Goal: Task Accomplishment & Management: Manage account settings

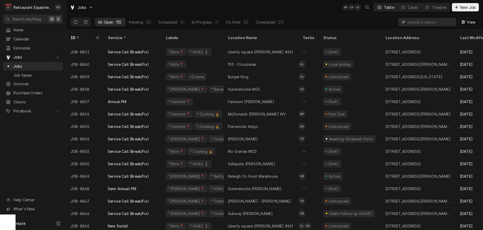
click at [436, 23] on input "Dynamic Content Wrapper" at bounding box center [431, 22] width 46 height 8
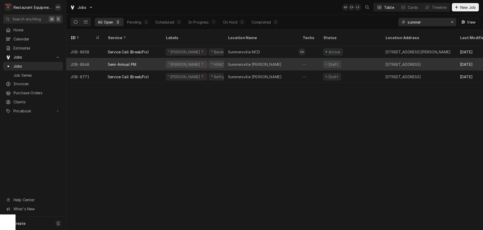
type input "summer"
click at [247, 62] on div "Summersville [PERSON_NAME]" at bounding box center [255, 64] width 54 height 5
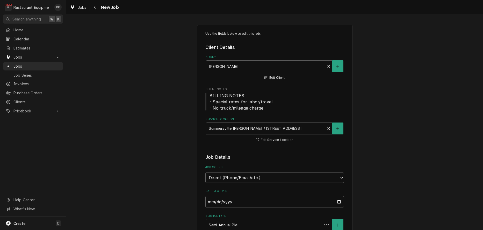
type textarea "x"
click at [96, 6] on icon "Navigate back" at bounding box center [95, 7] width 2 height 4
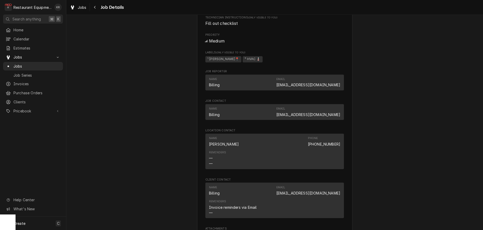
scroll to position [237, 0]
click at [95, 5] on div "Navigate back" at bounding box center [95, 7] width 5 height 5
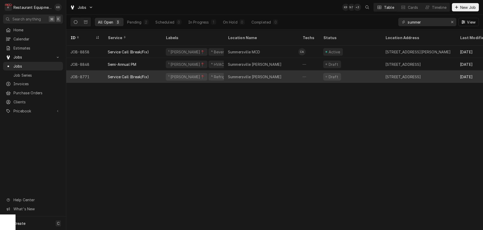
click at [261, 74] on div "Summersville [PERSON_NAME]" at bounding box center [255, 76] width 54 height 5
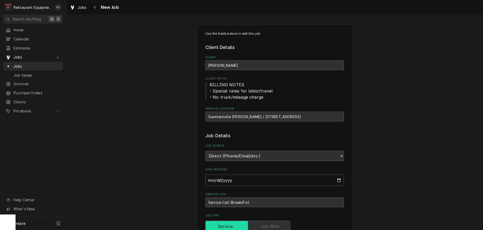
type textarea "x"
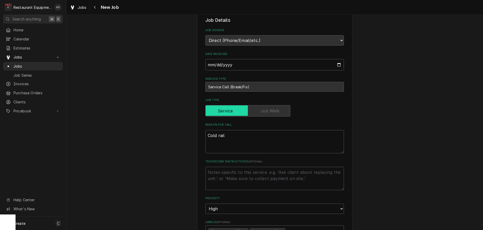
scroll to position [117, 0]
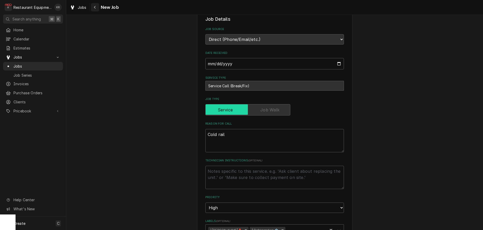
click at [96, 6] on div "Navigate back" at bounding box center [95, 7] width 5 height 5
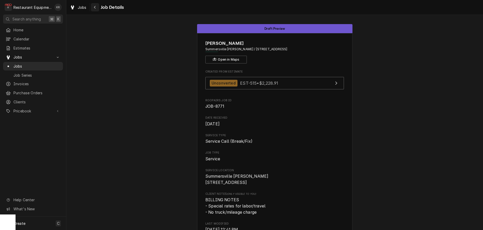
click at [94, 8] on icon "Navigate back" at bounding box center [95, 7] width 2 height 4
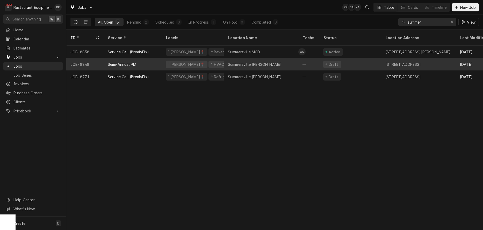
click at [260, 62] on div "Summersville [PERSON_NAME]" at bounding box center [255, 64] width 54 height 5
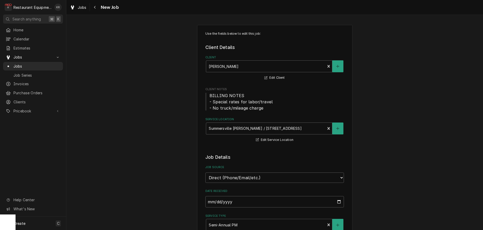
type textarea "x"
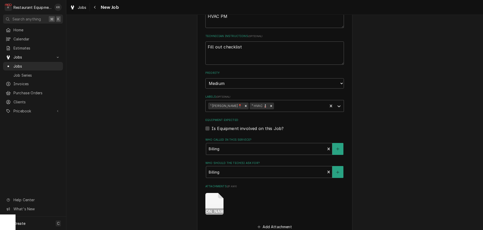
scroll to position [286, 0]
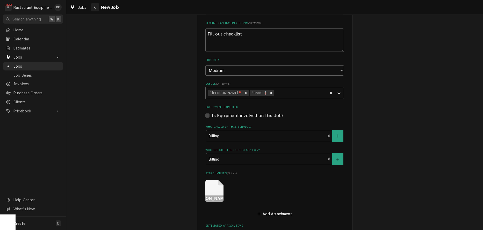
click at [96, 8] on icon "Navigate back" at bounding box center [95, 7] width 2 height 4
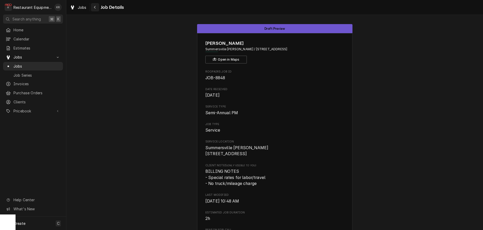
click at [92, 5] on button "Navigate back" at bounding box center [95, 7] width 8 height 8
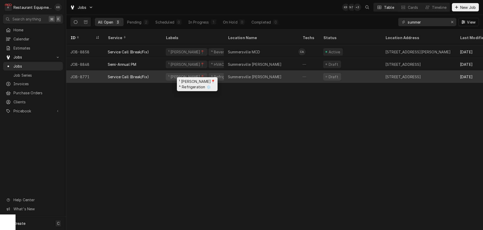
click at [176, 73] on div "¹ [PERSON_NAME]📍" at bounding box center [187, 77] width 42 height 8
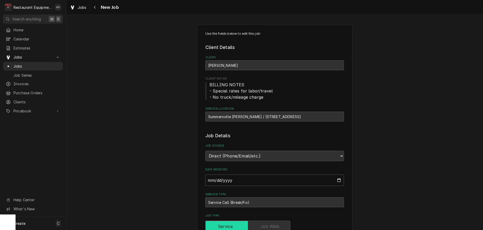
type textarea "x"
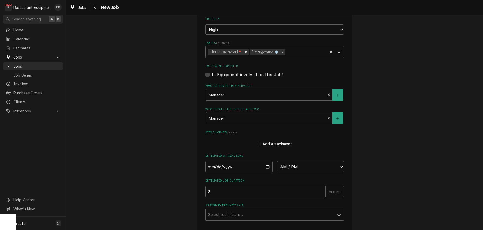
scroll to position [343, 0]
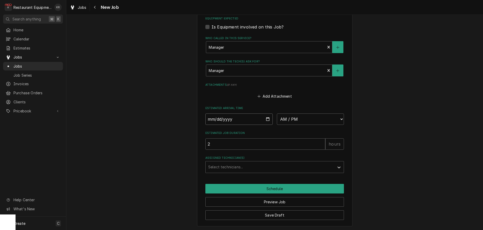
click at [266, 117] on input "Date" at bounding box center [238, 119] width 67 height 11
type input "2025-09-11"
type textarea "x"
click at [277, 114] on select "AM / PM 6:00 AM 6:15 AM 6:30 AM 6:45 AM 7:00 AM 7:15 AM 7:30 AM 7:45 AM 8:00 AM…" at bounding box center [310, 119] width 67 height 11
select select "15:00:00"
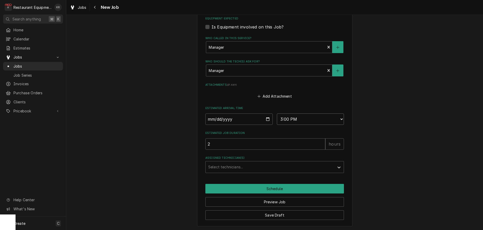
click option "3:00 PM" at bounding box center [0, 0] width 0 height 0
type textarea "x"
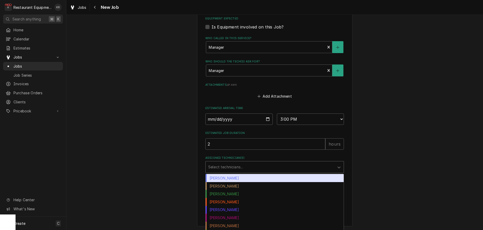
click at [232, 166] on div "Assigned Technician(s)" at bounding box center [270, 166] width 124 height 9
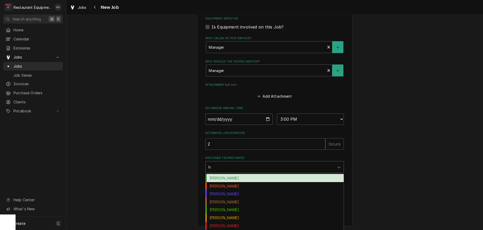
type input "tus"
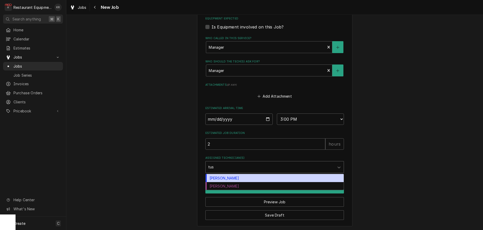
click at [223, 176] on div "Nick Tussey" at bounding box center [275, 178] width 138 height 8
type textarea "x"
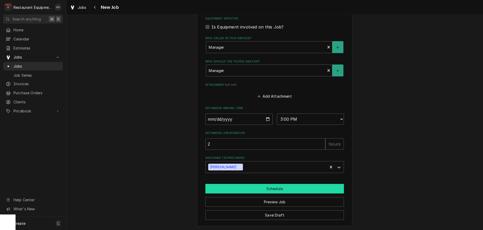
click at [272, 190] on button "Schedule" at bounding box center [274, 189] width 139 height 10
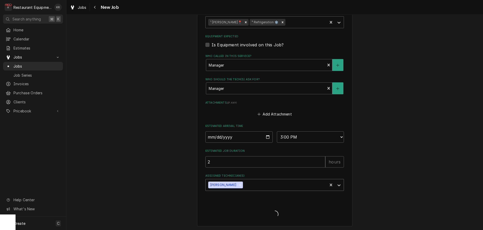
type textarea "x"
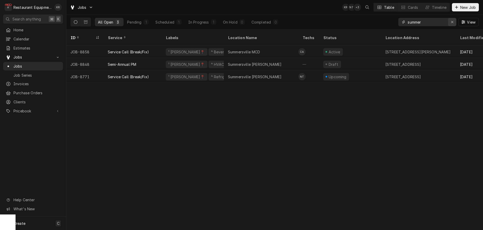
click at [452, 23] on icon "Erase input" at bounding box center [452, 22] width 3 height 4
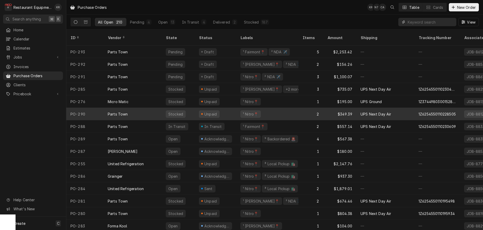
click at [430, 22] on input "Dynamic Content Wrapper" at bounding box center [431, 22] width 46 height 8
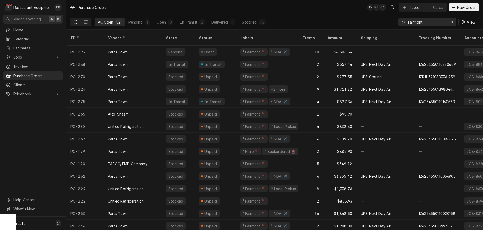
type input "fairmont"
click at [212, 62] on div "In Transit" at bounding box center [213, 64] width 19 height 5
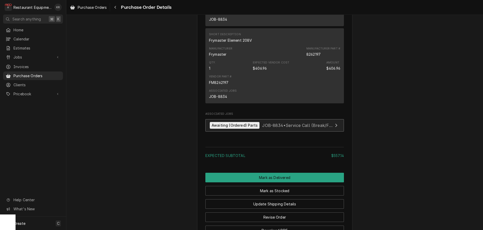
scroll to position [441, 0]
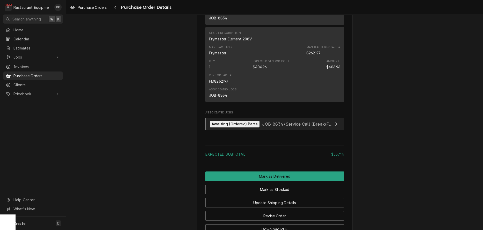
click at [240, 128] on div "Awaiting (Ordered) Parts" at bounding box center [235, 124] width 50 height 7
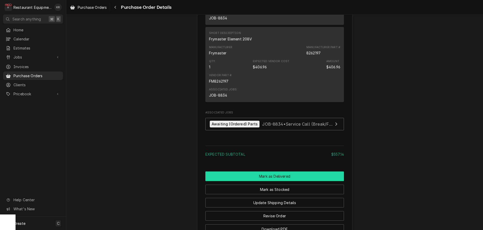
click at [273, 181] on button "Mark as Delivered" at bounding box center [274, 177] width 139 height 10
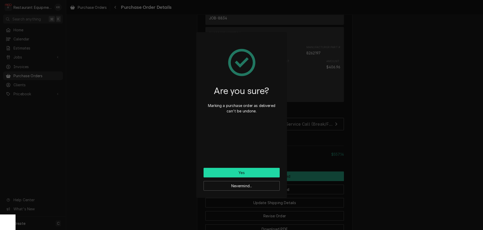
click at [262, 173] on button "Yes" at bounding box center [242, 173] width 76 height 10
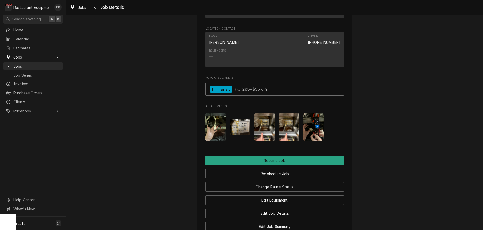
scroll to position [634, 0]
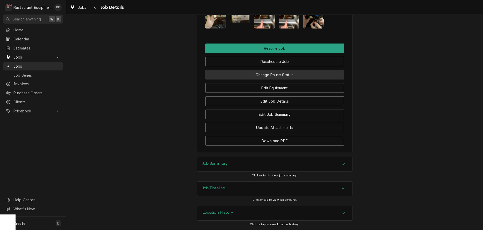
click at [274, 77] on button "Change Pause Status" at bounding box center [274, 75] width 139 height 10
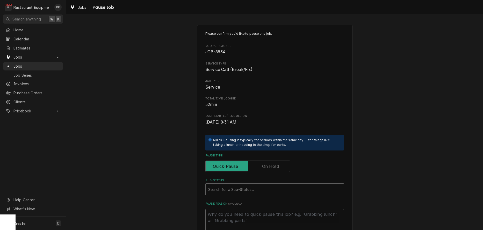
click at [278, 167] on label "Pause Type" at bounding box center [247, 166] width 85 height 11
click at [278, 167] on input "Pause Type" at bounding box center [248, 166] width 80 height 11
checkbox input "true"
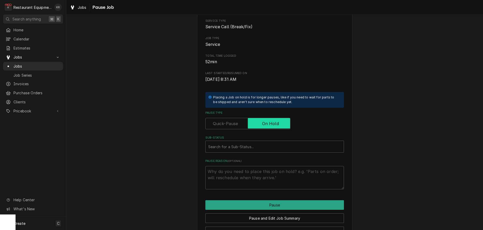
scroll to position [60, 0]
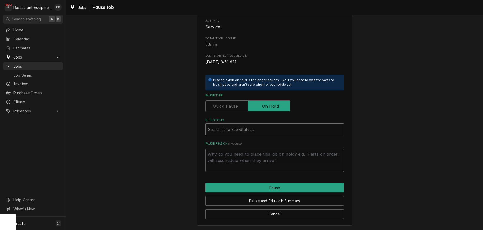
click at [235, 135] on div "Please confirm you'd like to pause this job. Roopairs Job ID JOB-8834 Service T…" at bounding box center [274, 71] width 139 height 201
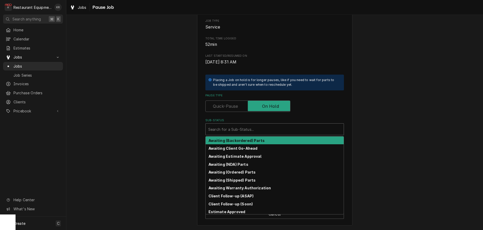
drag, startPoint x: 232, startPoint y: 129, endPoint x: 232, endPoint y: 132, distance: 2.9
click at [232, 129] on div "Sub-Status" at bounding box center [274, 129] width 133 height 9
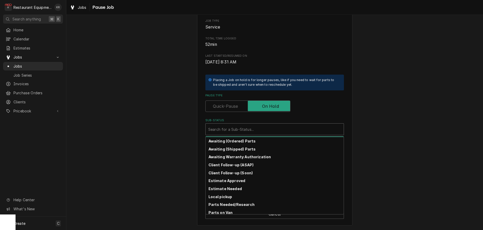
scroll to position [65, 0]
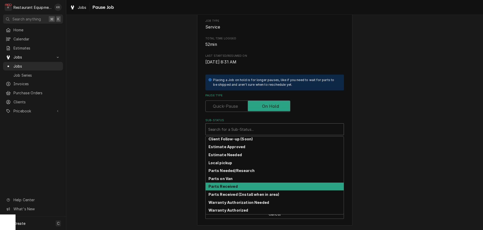
click at [235, 187] on strong "Parts Received" at bounding box center [223, 186] width 29 height 4
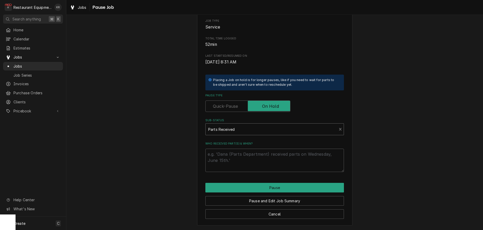
scroll to position [54, 0]
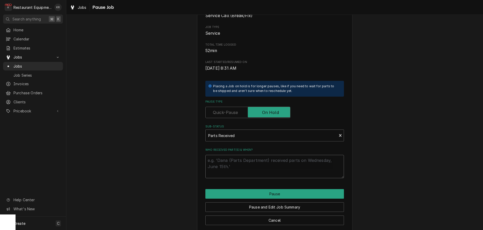
click at [235, 170] on textarea "Who received part(s) & when?" at bounding box center [274, 166] width 139 height 23
type textarea "x"
type textarea "9"
type textarea "x"
type textarea "9/"
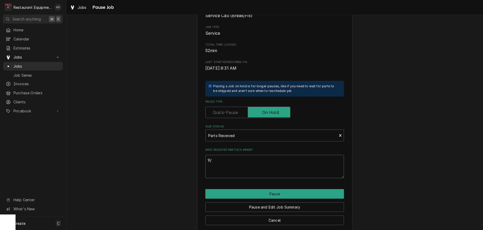
type textarea "x"
type textarea "9/1"
type textarea "x"
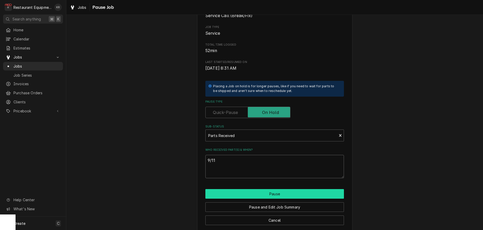
type textarea "9/11"
click at [281, 195] on button "Pause" at bounding box center [274, 194] width 139 height 10
type textarea "x"
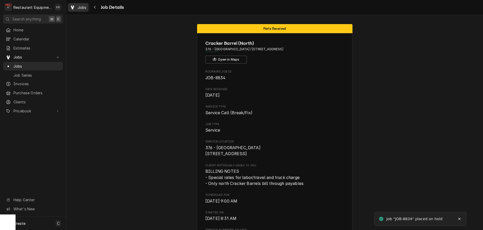
click at [79, 8] on span "Jobs" at bounding box center [82, 7] width 9 height 5
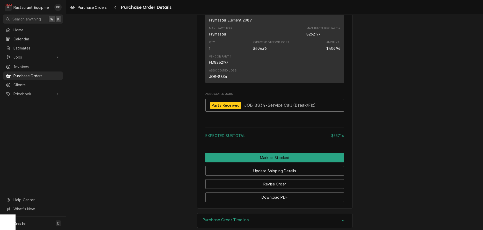
scroll to position [466, 0]
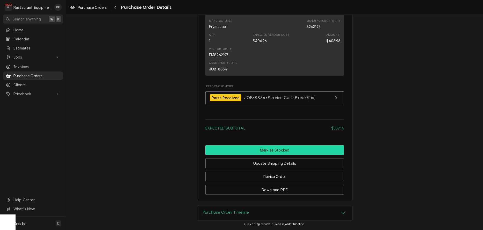
click at [271, 152] on button "Mark as Stocked" at bounding box center [274, 150] width 139 height 10
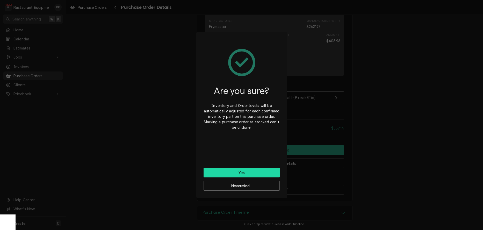
click at [256, 172] on button "Yes" at bounding box center [242, 173] width 76 height 10
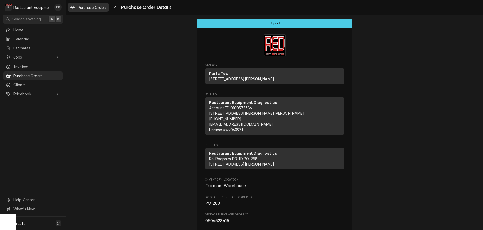
click at [91, 8] on span "Purchase Orders" at bounding box center [92, 7] width 29 height 5
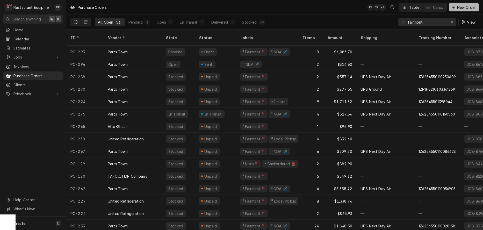
click at [459, 9] on span "New Order" at bounding box center [466, 7] width 21 height 5
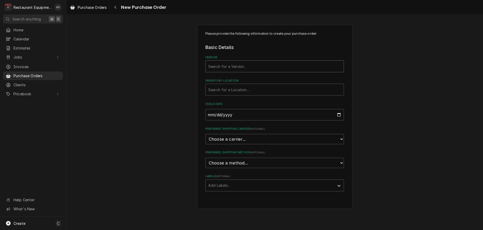
click at [226, 68] on div "Vendor" at bounding box center [274, 66] width 133 height 9
type input "hobart"
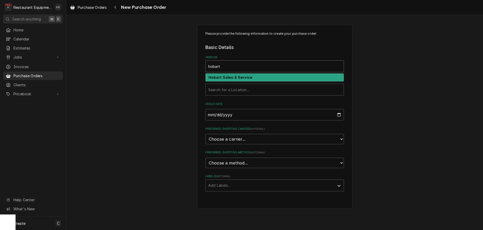
click at [224, 79] on strong "Hobart Sales & Service" at bounding box center [231, 77] width 44 height 4
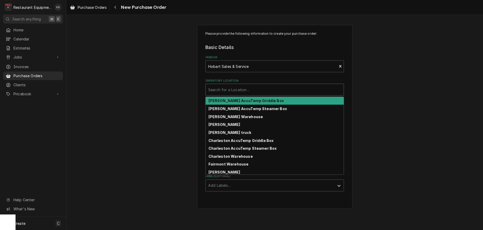
click at [225, 90] on div "Inventory Location" at bounding box center [274, 89] width 133 height 9
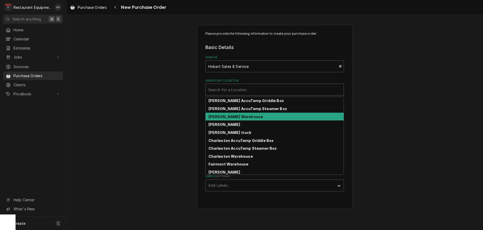
click at [227, 117] on strong "[PERSON_NAME] Warehouse" at bounding box center [236, 117] width 55 height 4
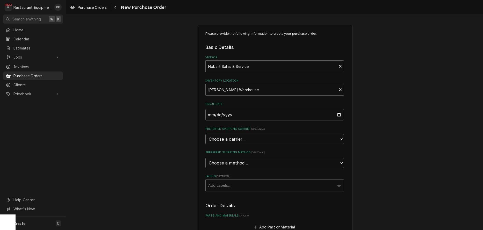
click at [205, 134] on select "Choose a carrier... U.S. Postal Service Stamps.com FedEx UPS DHL Express DHL EC…" at bounding box center [274, 139] width 139 height 10
select select "4"
click option "UPS" at bounding box center [0, 0] width 0 height 0
type textarea "x"
select select "1"
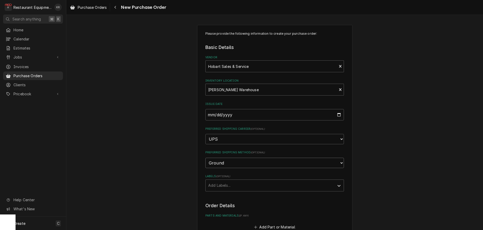
click option "Ground" at bounding box center [0, 0] width 0 height 0
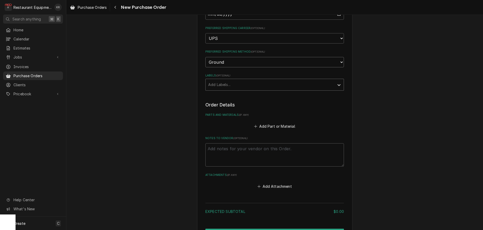
scroll to position [107, 0]
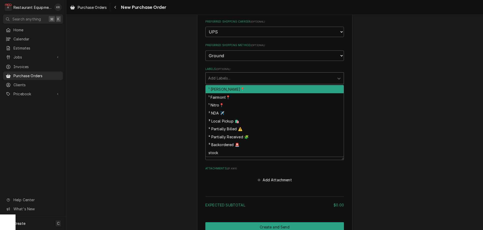
click at [233, 80] on div "Labels" at bounding box center [270, 78] width 124 height 9
click at [230, 89] on div "¹ [PERSON_NAME]📍" at bounding box center [275, 89] width 138 height 8
type textarea "x"
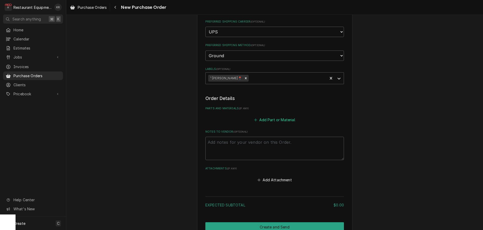
click at [267, 118] on button "Add Part or Material" at bounding box center [274, 119] width 43 height 7
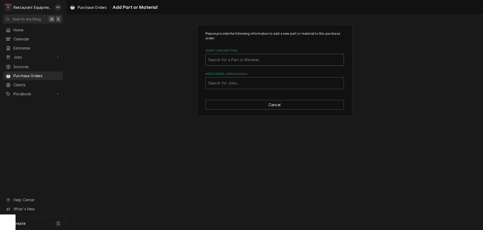
click at [252, 63] on div "Short Description" at bounding box center [274, 59] width 133 height 9
type input "h"
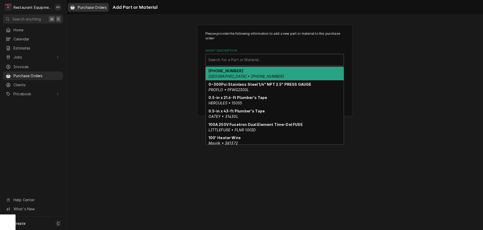
click at [102, 10] on div "Purchase Orders" at bounding box center [88, 7] width 39 height 6
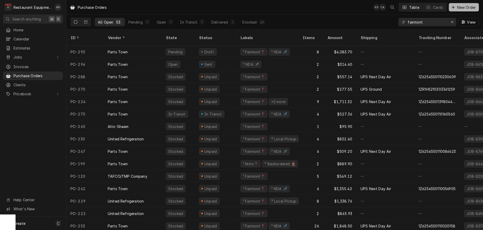
click at [470, 6] on span "New Order" at bounding box center [466, 7] width 21 height 5
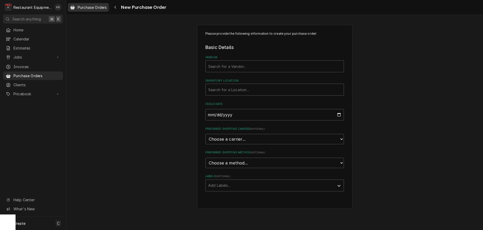
click at [88, 6] on span "Purchase Orders" at bounding box center [92, 7] width 29 height 5
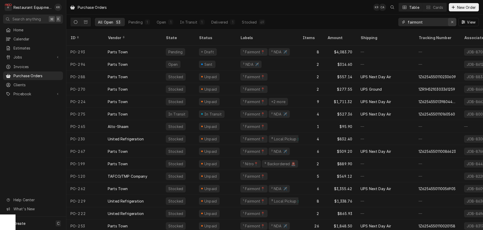
click at [452, 22] on icon "Erase input" at bounding box center [452, 22] width 2 height 2
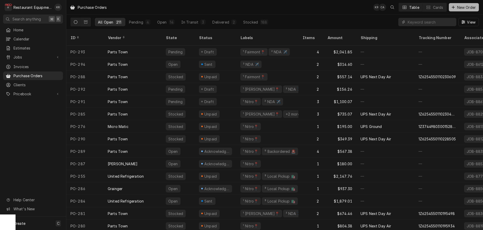
click at [459, 8] on span "New Order" at bounding box center [466, 7] width 21 height 5
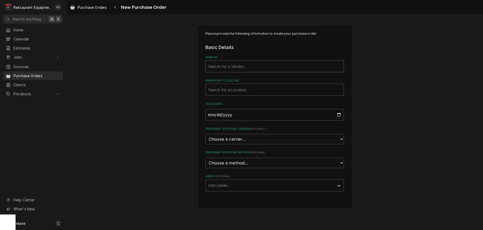
click at [231, 69] on div "Vendor" at bounding box center [274, 66] width 133 height 9
type input "hobar"
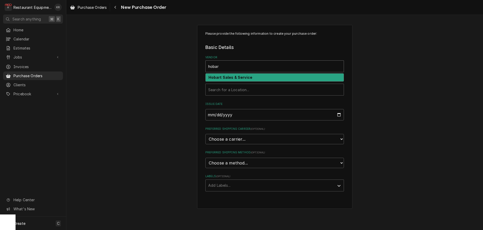
click at [229, 77] on strong "Hobart Sales & Service" at bounding box center [231, 77] width 44 height 4
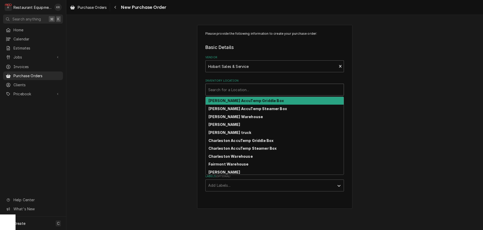
drag, startPoint x: 224, startPoint y: 94, endPoint x: 224, endPoint y: 91, distance: 3.4
click at [224, 94] on div "Inventory Location" at bounding box center [274, 89] width 133 height 9
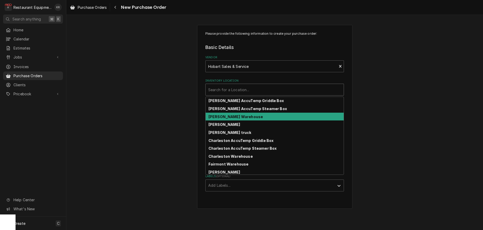
click at [224, 117] on strong "Beckley Warehouse" at bounding box center [236, 117] width 55 height 4
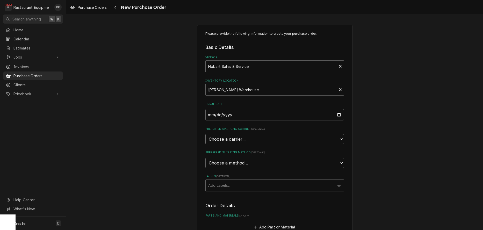
click at [205, 134] on select "Choose a carrier... U.S. Postal Service Stamps.com FedEx UPS DHL Express DHL EC…" at bounding box center [274, 139] width 139 height 10
select select "4"
click option "UPS" at bounding box center [0, 0] width 0 height 0
type textarea "x"
select select "1"
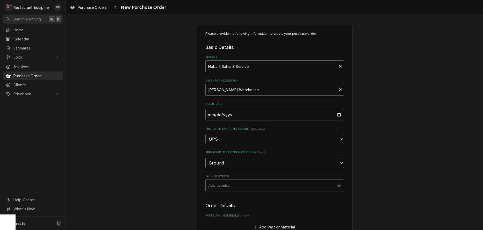
click option "Ground" at bounding box center [0, 0] width 0 height 0
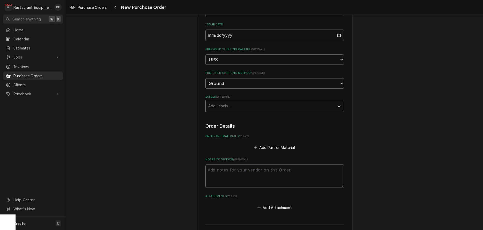
scroll to position [97, 0]
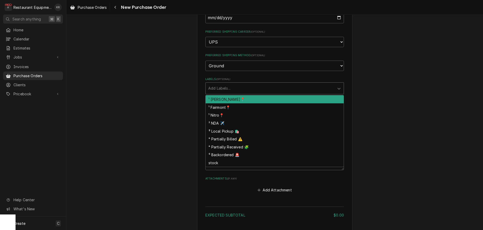
click at [222, 84] on div "Labels" at bounding box center [270, 88] width 124 height 9
click at [215, 91] on div "Labels" at bounding box center [270, 88] width 124 height 9
drag, startPoint x: 221, startPoint y: 115, endPoint x: 224, endPoint y: 101, distance: 15.1
click at [224, 101] on div "¹ Beckley📍 ¹ Fairmont📍 ¹ Nitro📍 ² NDA ✈️ ³ Local Pickup 🛍️ ⁴ Partially Billed ⚠…" at bounding box center [275, 131] width 138 height 72
click at [224, 101] on div "¹ Beckley📍" at bounding box center [275, 99] width 138 height 8
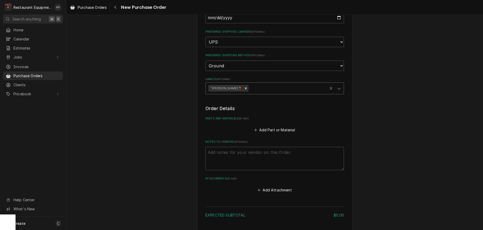
click at [250, 89] on div "Labels" at bounding box center [287, 88] width 75 height 9
click at [273, 188] on button "Add Attachment" at bounding box center [275, 190] width 36 height 7
type textarea "x"
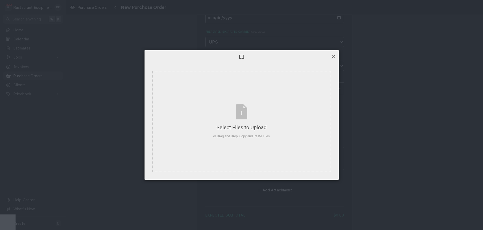
click at [332, 58] on span at bounding box center [334, 57] width 6 height 6
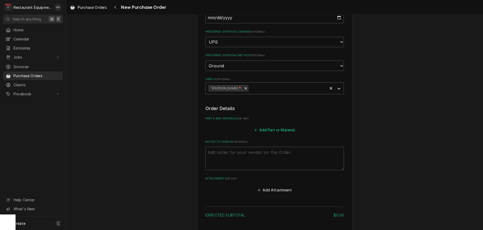
click at [261, 131] on button "Add Part or Material" at bounding box center [274, 129] width 43 height 7
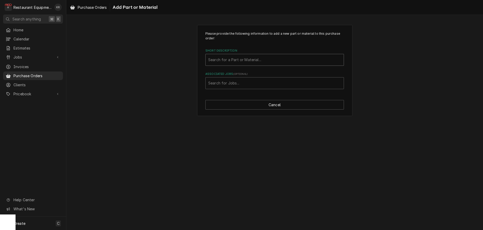
click at [230, 58] on div "Short Description" at bounding box center [274, 59] width 133 height 9
type input "pipe"
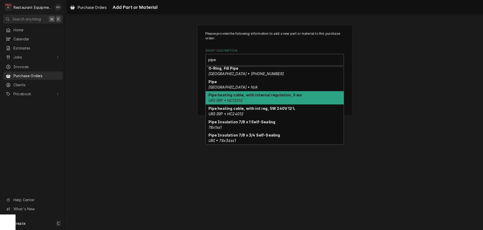
scroll to position [70, 0]
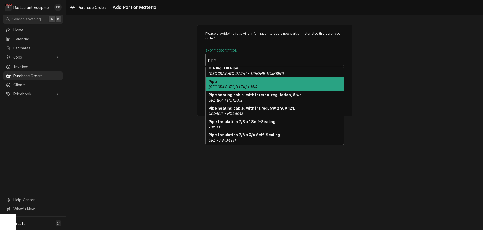
click at [229, 86] on em "Hobart • N/A" at bounding box center [233, 87] width 49 height 4
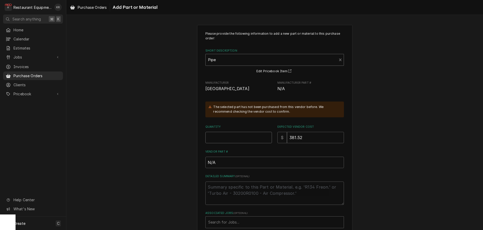
click at [227, 140] on input "Quantity" at bounding box center [238, 137] width 67 height 11
type textarea "x"
type input "1"
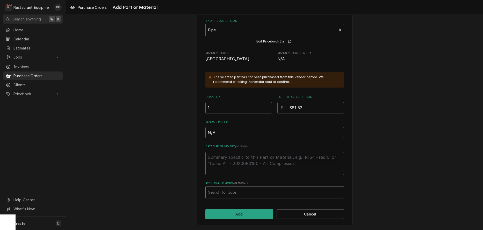
click at [251, 190] on div "Associated Jobs" at bounding box center [274, 192] width 133 height 9
type input "8860"
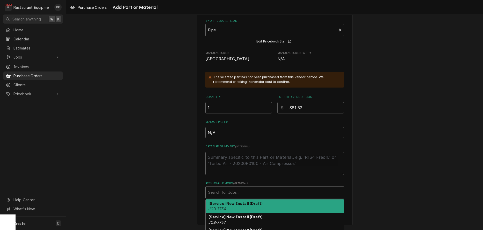
click at [229, 192] on div "Associated Jobs" at bounding box center [274, 192] width 133 height 9
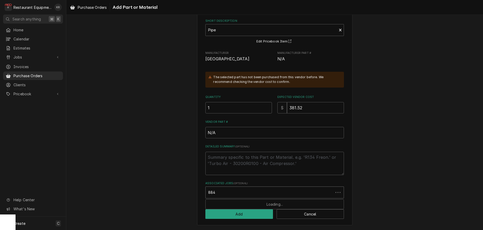
type input "8840"
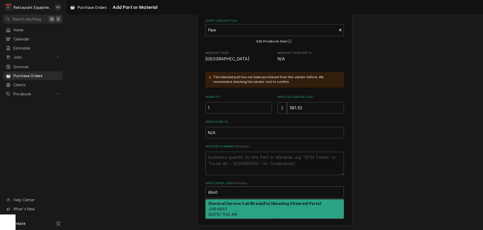
click at [224, 205] on strong "[Service] Service Call (Break/Fix) (Awaiting (Ordered) Parts)" at bounding box center [265, 203] width 113 height 4
type textarea "x"
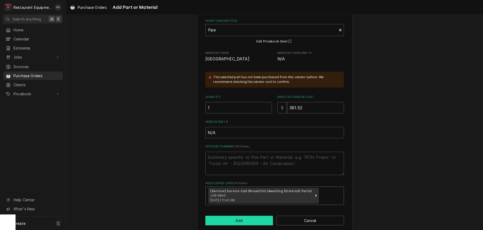
click at [225, 221] on button "Add" at bounding box center [239, 221] width 68 height 10
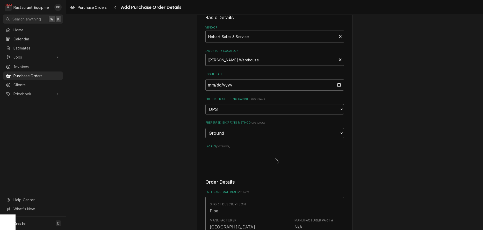
type textarea "x"
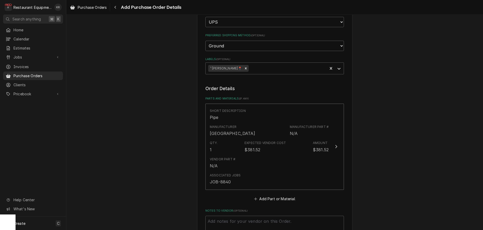
scroll to position [122, 0]
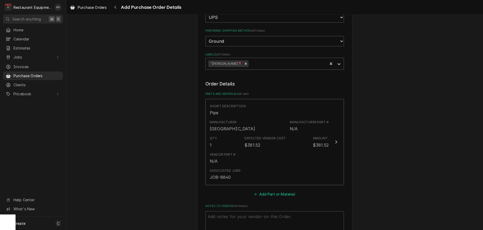
click at [276, 191] on button "Add Part or Material" at bounding box center [274, 193] width 43 height 7
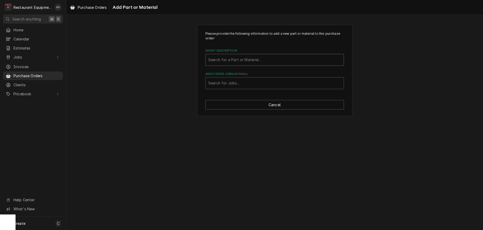
click at [231, 60] on div "Short Description" at bounding box center [274, 59] width 133 height 9
type input "vacuum breaker"
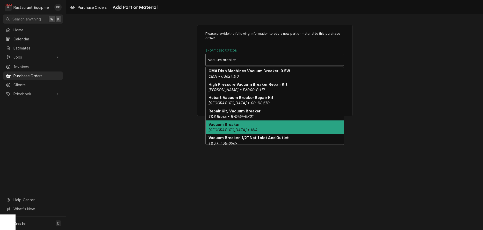
click at [220, 131] on em "Hobart • N/A" at bounding box center [233, 130] width 49 height 4
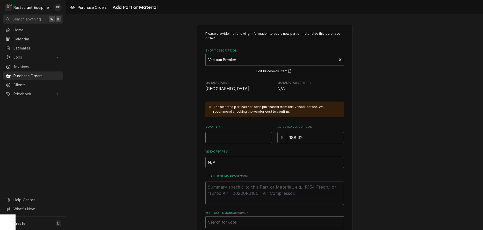
click at [221, 143] on input "Quantity" at bounding box center [238, 137] width 67 height 11
type textarea "x"
type input "1"
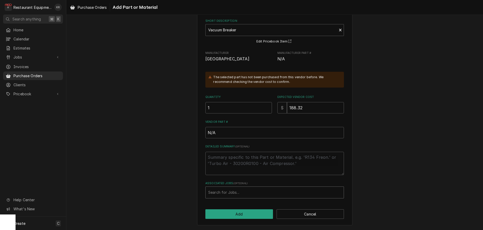
click at [226, 192] on div "Associated Jobs" at bounding box center [274, 192] width 133 height 9
type input "8840"
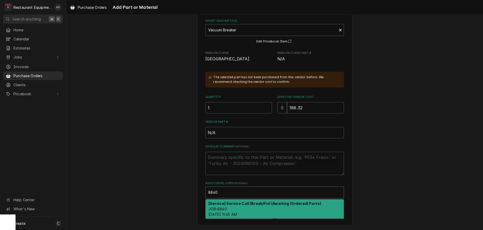
click at [225, 205] on strong "[Service] Service Call (Break/Fix) (Awaiting (Ordered) Parts)" at bounding box center [265, 203] width 113 height 4
type textarea "x"
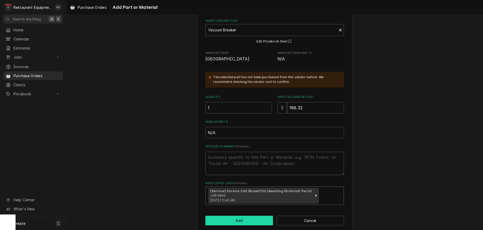
click at [232, 222] on button "Add" at bounding box center [239, 221] width 68 height 10
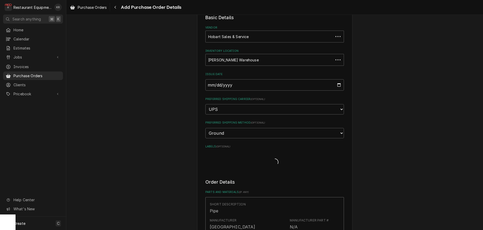
type textarea "x"
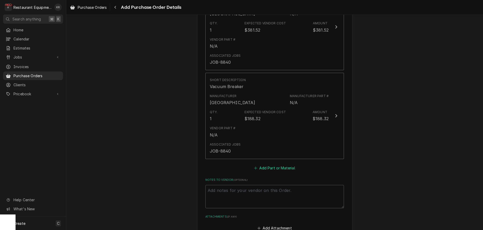
scroll to position [238, 0]
click at [270, 168] on button "Add Part or Material" at bounding box center [274, 167] width 43 height 7
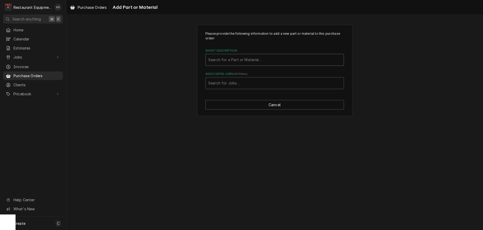
click at [240, 59] on div "Short Description" at bounding box center [274, 59] width 133 height 9
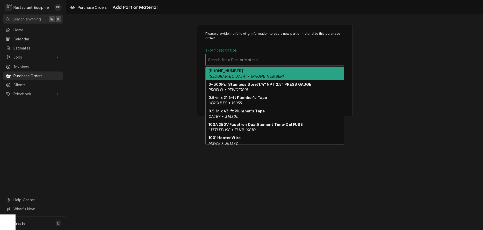
type input "o"
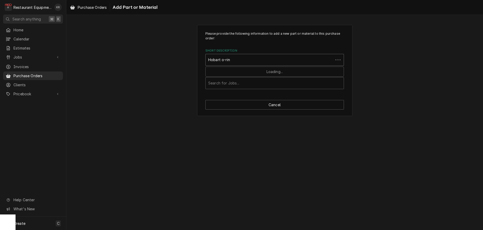
type input "Hobart o-ring"
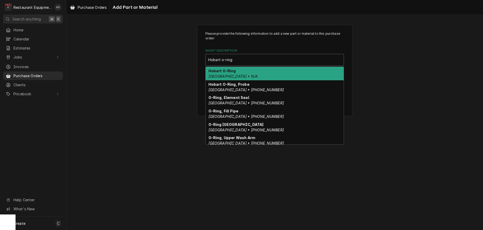
click at [232, 74] on div "Hobart O-Ring Hobart • N/A" at bounding box center [275, 73] width 138 height 13
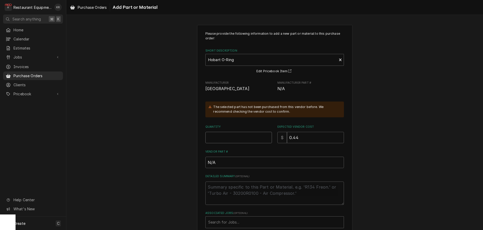
click at [215, 139] on input "Quantity" at bounding box center [238, 137] width 67 height 11
type textarea "x"
type input "2"
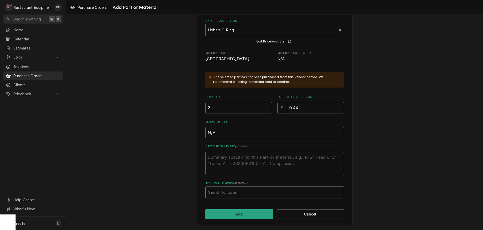
click at [233, 191] on div "Associated Jobs" at bounding box center [274, 192] width 133 height 9
type input "8840"
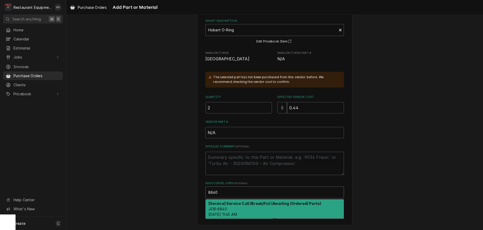
click at [239, 207] on div "[Service] Service Call (Break/Fix) (Awaiting (Ordered) Parts) JOB-8840 Wed, Sep…" at bounding box center [275, 209] width 138 height 19
type textarea "x"
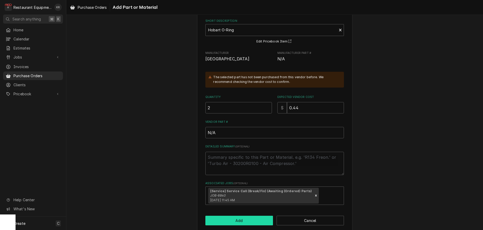
click at [235, 222] on button "Add" at bounding box center [239, 221] width 68 height 10
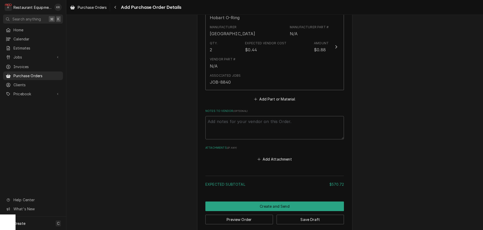
scroll to position [399, 0]
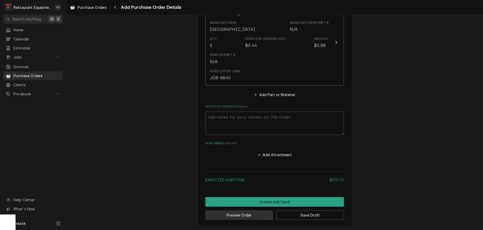
click at [255, 211] on button "Preview Order" at bounding box center [239, 215] width 68 height 10
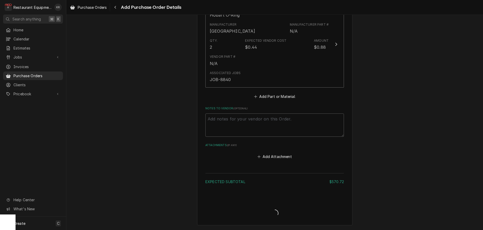
scroll to position [396, 0]
type textarea "x"
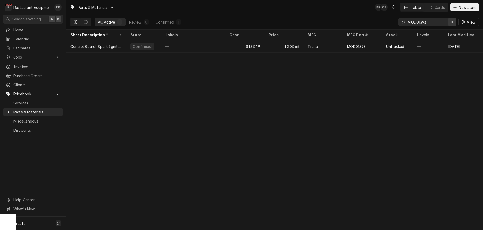
click at [451, 22] on icon "Erase input" at bounding box center [452, 22] width 3 height 4
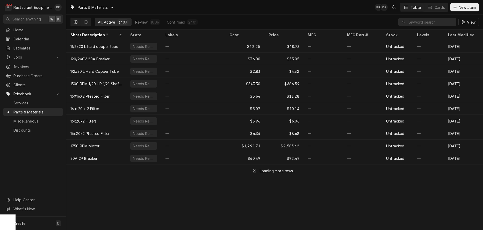
click at [472, 6] on span "New Item" at bounding box center [467, 7] width 19 height 5
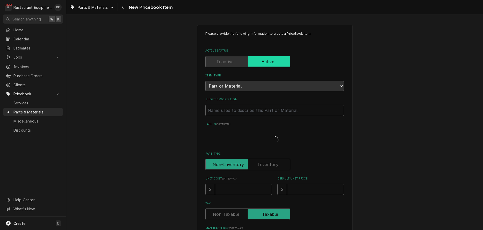
type textarea "x"
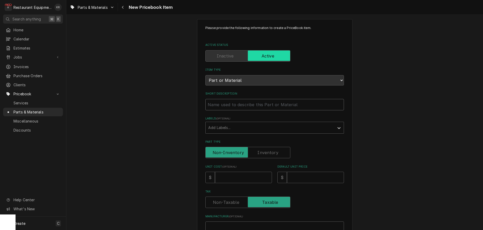
click at [238, 108] on input "Short Description" at bounding box center [274, 104] width 139 height 11
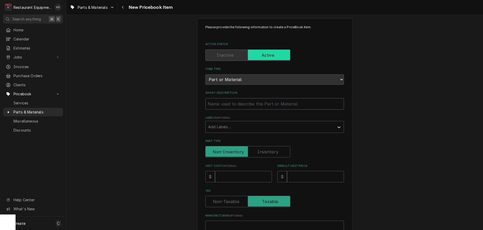
type input "P"
type textarea "x"
type input "Pip"
type textarea "x"
type input "Pipe"
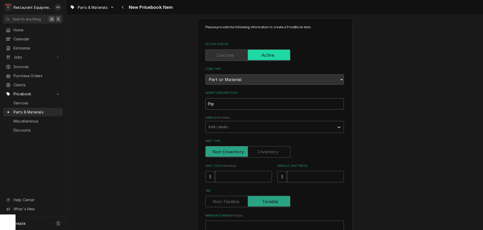
type textarea "x"
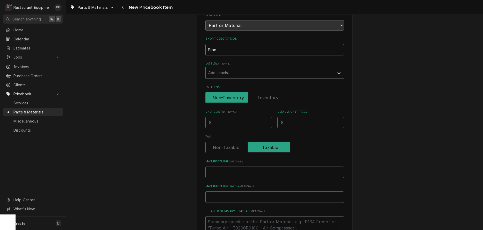
scroll to position [62, 0]
type input "Pipe"
click at [241, 120] on input "Unit Cost ( optional )" at bounding box center [243, 121] width 57 height 11
type input "3"
type textarea "x"
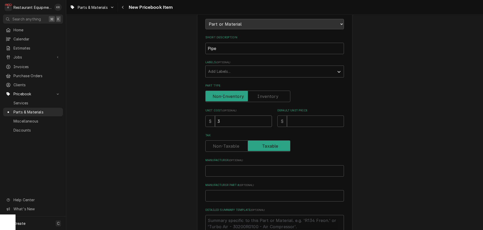
type input "38"
type textarea "x"
type input "381"
type textarea "x"
type input "381.5"
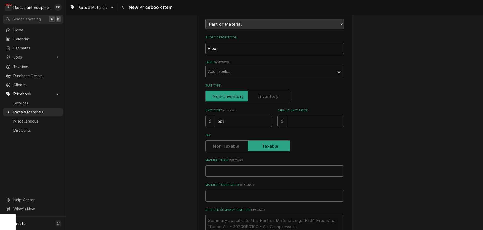
type textarea "x"
type input "381.52"
type textarea "x"
type input "381.52"
type input "5"
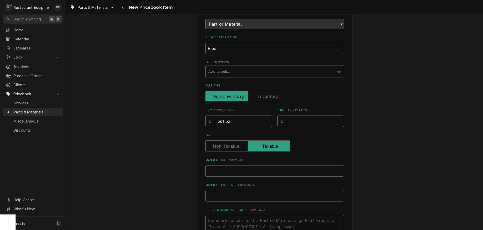
type textarea "x"
type input "58"
type textarea "x"
type input "583"
type textarea "x"
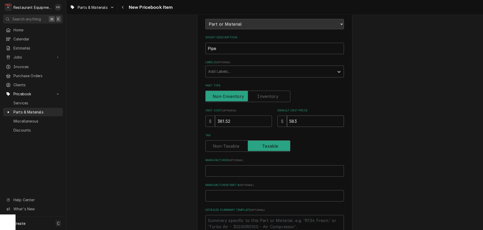
type input "583.3"
type textarea "x"
type input "583.36"
type textarea "x"
type input "583.36"
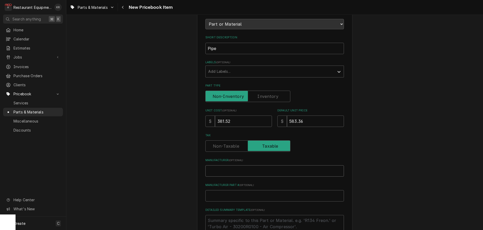
type input "H"
type textarea "x"
type input "Ho"
type textarea "x"
type input "Hob"
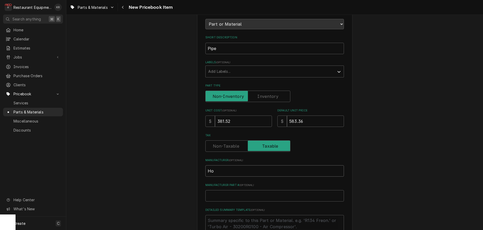
type textarea "x"
type input "Hoba"
type textarea "x"
type input "Hobar"
type textarea "x"
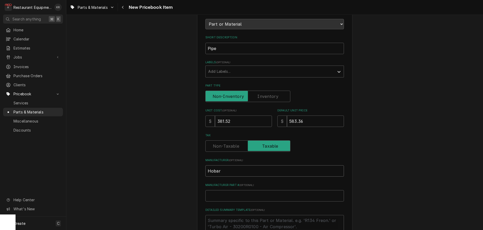
type input "[GEOGRAPHIC_DATA]"
type textarea "x"
type input "[GEOGRAPHIC_DATA]"
type input "N"
type textarea "x"
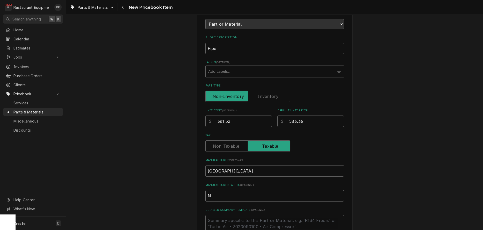
type input "N/"
type textarea "x"
type input "N/A"
type textarea "x"
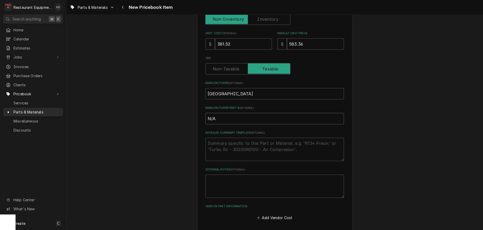
scroll to position [141, 0]
type input "N/A"
click at [273, 217] on button "Add Vendor Cost" at bounding box center [275, 215] width 38 height 7
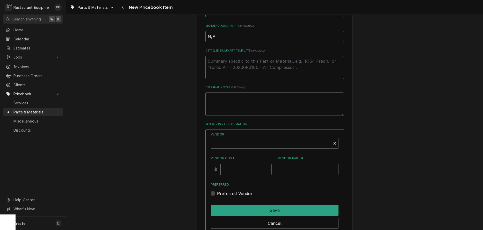
scroll to position [257, 0]
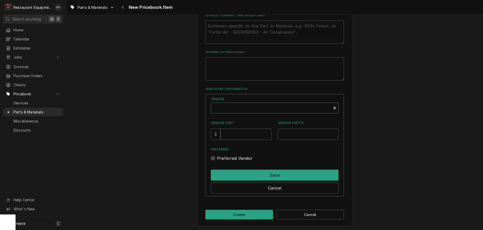
type textarea "x"
click at [237, 106] on div "Vendor" at bounding box center [271, 110] width 115 height 12
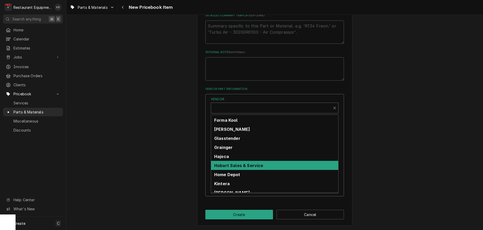
scroll to position [110, 0]
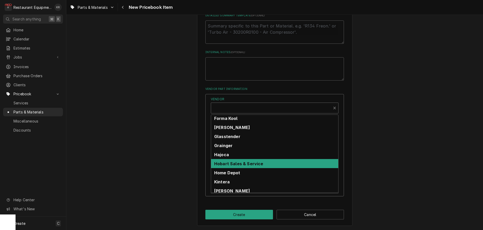
drag, startPoint x: 241, startPoint y: 166, endPoint x: 238, endPoint y: 158, distance: 9.3
click at [241, 166] on div "Hobart Sales & Service" at bounding box center [274, 163] width 127 height 9
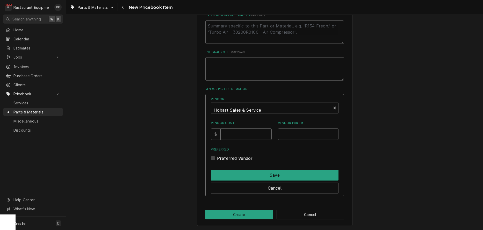
click at [238, 136] on input "Vendor Cost" at bounding box center [246, 134] width 51 height 11
type input "381.52"
type input "N/A"
click at [221, 158] on div "Preferred Vendor" at bounding box center [275, 158] width 128 height 6
click at [219, 158] on label "Preferred Vendor" at bounding box center [235, 158] width 36 height 6
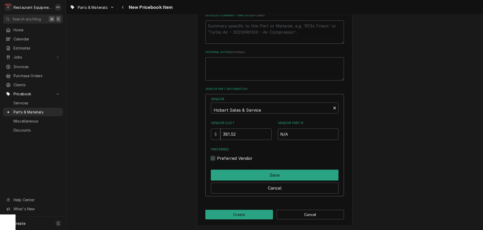
click at [219, 158] on input "Preferred" at bounding box center [281, 160] width 128 height 11
checkbox input "true"
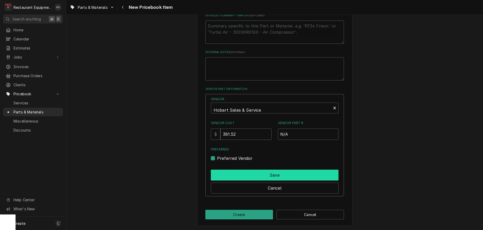
click at [256, 175] on button "Save" at bounding box center [275, 175] width 128 height 11
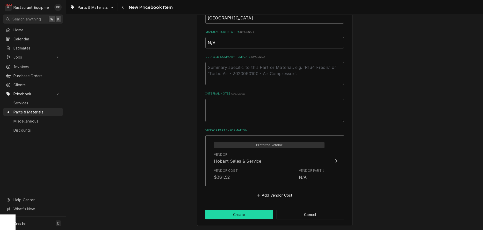
click at [250, 213] on button "Create" at bounding box center [239, 215] width 68 height 10
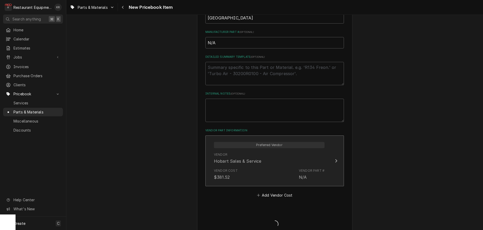
type textarea "x"
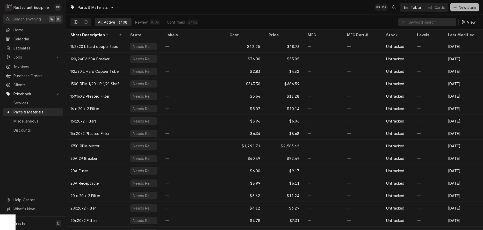
click at [464, 6] on span "New Item" at bounding box center [467, 7] width 19 height 5
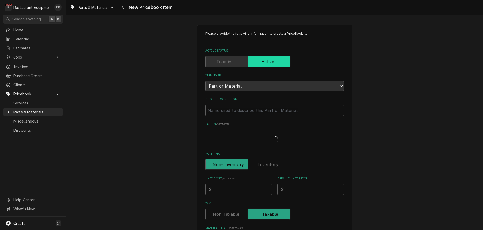
type textarea "x"
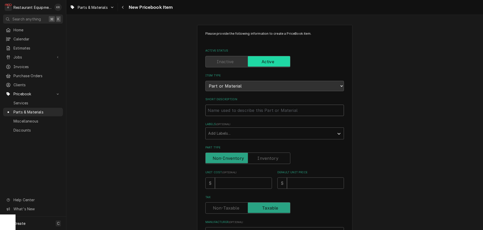
click at [225, 108] on input "Short Description" at bounding box center [274, 110] width 139 height 11
type input "V"
type textarea "x"
type input "Vacuum"
type textarea "x"
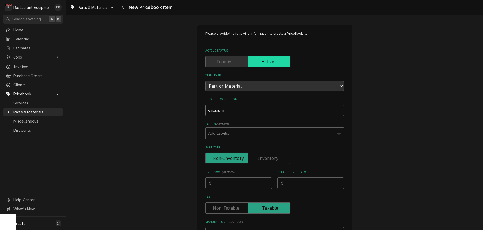
type input "Vacuum"
type textarea "x"
type input "Vacuum B"
type textarea "x"
type input "Vacuum Br"
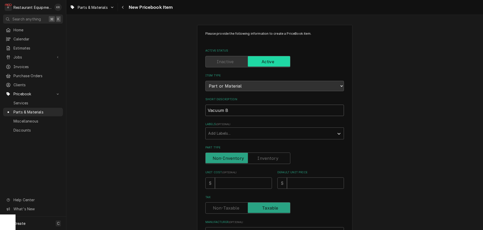
type textarea "x"
type input "Vacuum Bre"
type textarea "x"
type input "Vacuum Breaker"
type textarea "x"
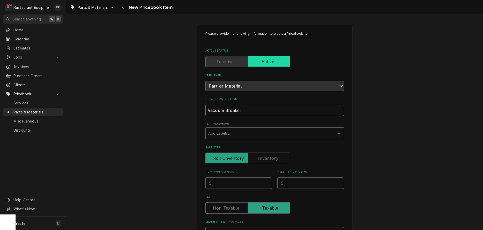
type input "Vacuum Breaker"
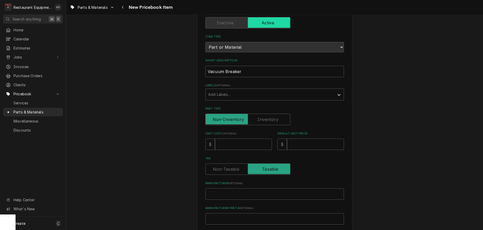
scroll to position [50, 0]
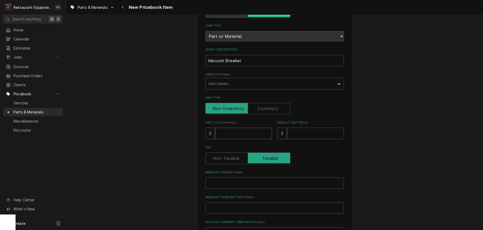
click at [229, 135] on input "Unit Cost ( optional )" at bounding box center [243, 133] width 57 height 11
type input "4"
type textarea "x"
type input "1"
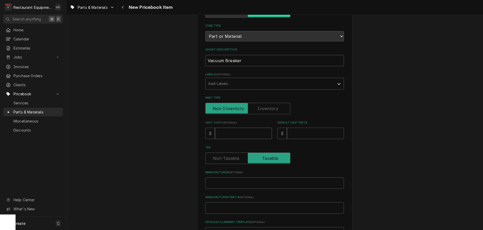
type textarea "x"
type input "18"
type textarea "x"
type input "188"
type textarea "x"
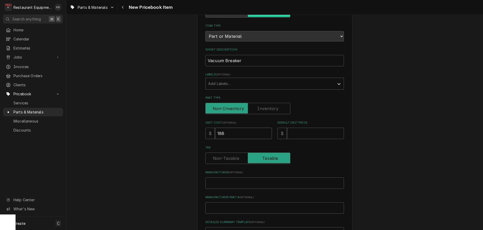
type input "188.3"
type textarea "x"
type input "188.32"
type textarea "x"
type input "188.32"
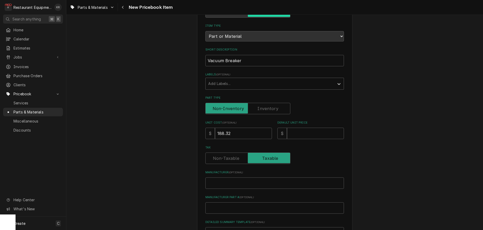
click at [293, 130] on input "Default Unit Price" at bounding box center [315, 133] width 57 height 11
type input "287.9"
click at [293, 130] on input "287.9" at bounding box center [315, 133] width 57 height 11
type textarea "x"
click at [294, 133] on input "287.9" at bounding box center [315, 133] width 57 height 11
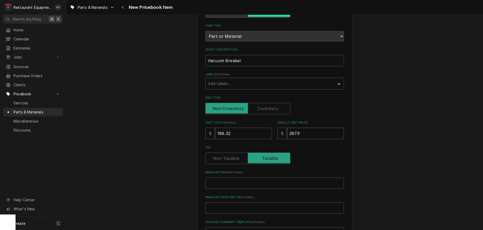
click at [315, 134] on input "287.9" at bounding box center [315, 133] width 57 height 11
type input "287.95"
type textarea "x"
type input "287.95"
click at [226, 179] on input "Manufacturer ( optional )" at bounding box center [274, 183] width 139 height 11
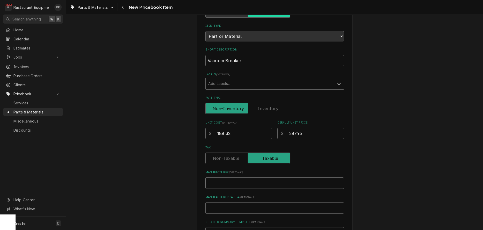
type input "H"
type textarea "x"
type input "[GEOGRAPHIC_DATA]"
type input "N/a"
type textarea "x"
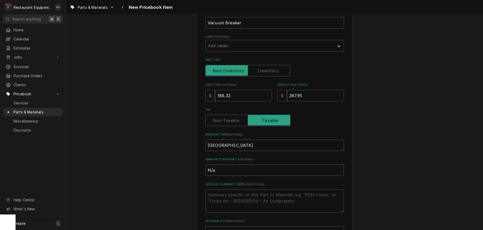
scroll to position [88, 0]
type input "N/"
type textarea "x"
type input "N/A"
type textarea "x"
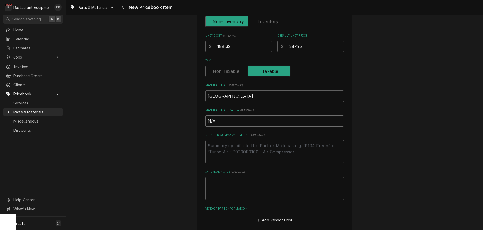
scroll to position [162, 0]
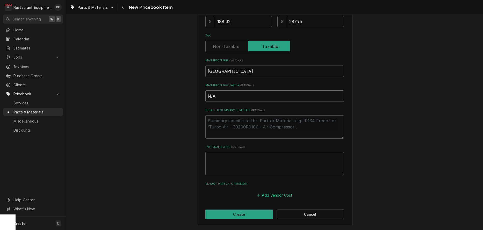
type input "N/A"
click at [275, 194] on button "Add Vendor Cost" at bounding box center [275, 195] width 38 height 7
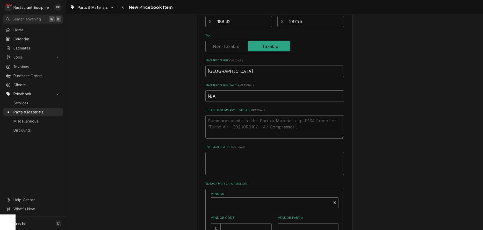
click at [274, 195] on label "Vendor" at bounding box center [275, 194] width 128 height 5
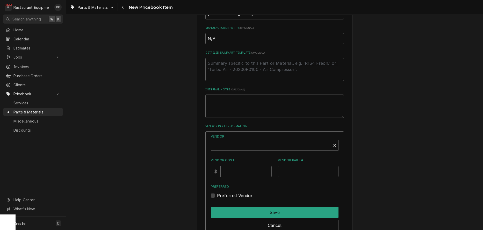
scroll to position [220, 0]
type textarea "x"
click at [256, 147] on div "Vendor" at bounding box center [271, 147] width 115 height 12
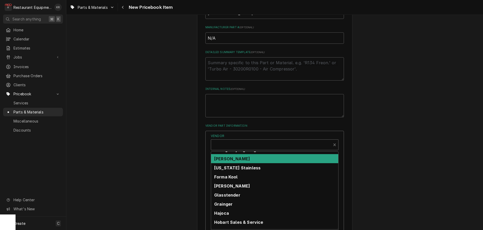
scroll to position [90, 0]
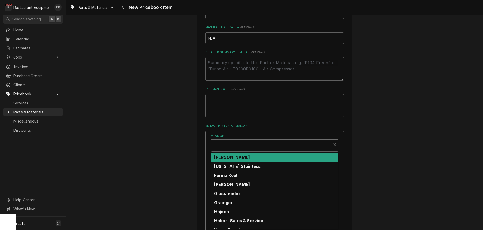
click at [247, 218] on strong "Hobart Sales & Service" at bounding box center [238, 220] width 49 height 5
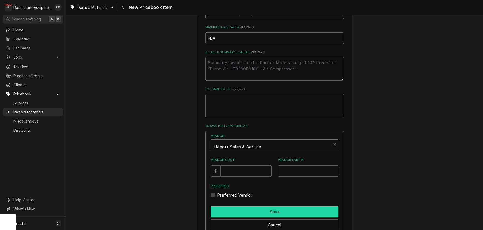
click at [247, 207] on button "Save" at bounding box center [275, 212] width 128 height 11
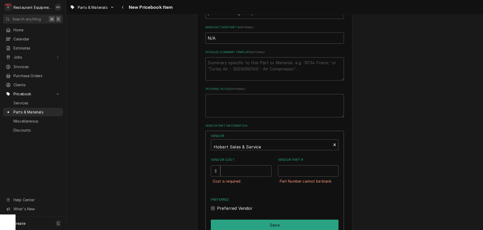
click at [247, 202] on label "Preferred" at bounding box center [275, 199] width 128 height 5
click at [247, 206] on input "Preferred" at bounding box center [281, 210] width 128 height 11
checkbox input "true"
click at [235, 173] on input "Vendor Cost" at bounding box center [246, 171] width 51 height 11
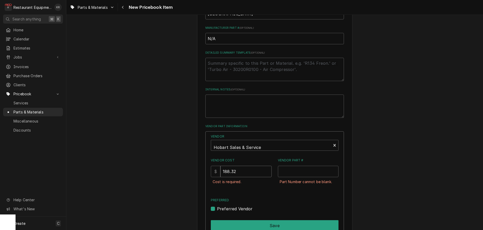
type input "188.32"
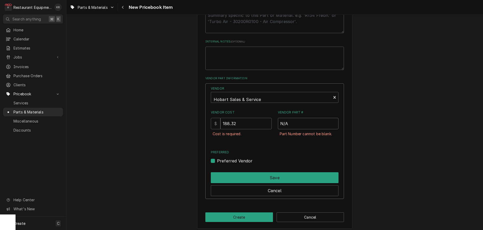
scroll to position [275, 0]
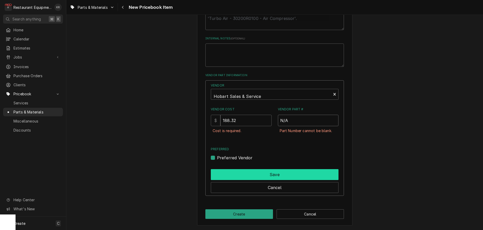
type input "N/A"
click at [266, 172] on button "Save" at bounding box center [275, 174] width 128 height 11
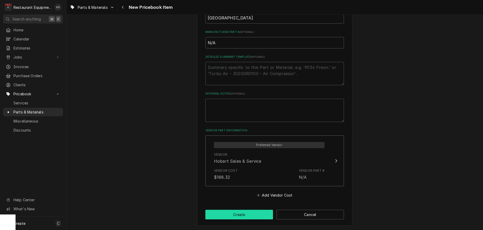
click at [253, 212] on button "Create" at bounding box center [239, 215] width 68 height 10
type textarea "x"
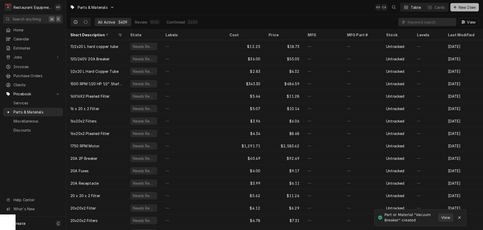
click at [466, 9] on span "New Item" at bounding box center [467, 7] width 19 height 5
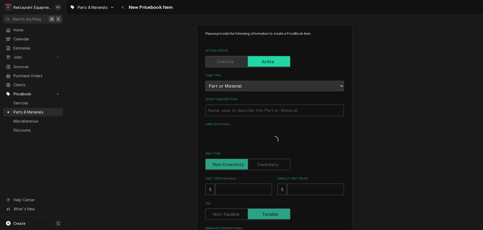
type textarea "x"
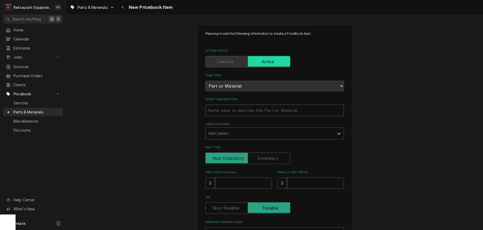
click at [240, 107] on input "Short Description" at bounding box center [274, 110] width 139 height 11
type input "O"
click at [235, 110] on input "O" at bounding box center [274, 110] width 139 height 11
click at [234, 110] on input "O" at bounding box center [274, 110] width 139 height 11
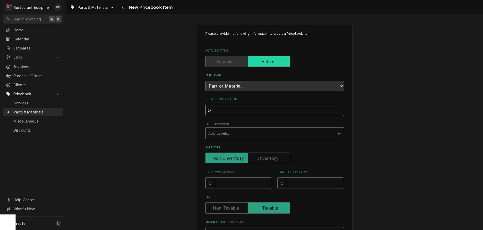
click at [225, 110] on input "O" at bounding box center [274, 110] width 139 height 11
type textarea "x"
type input "H"
type textarea "x"
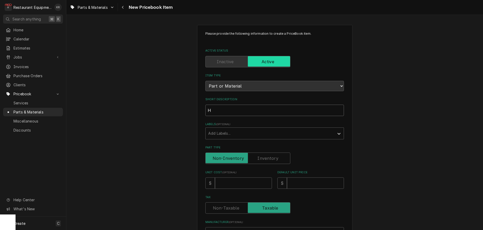
type input "Ho"
type textarea "x"
type input "Hob"
type textarea "x"
type input "Hoba"
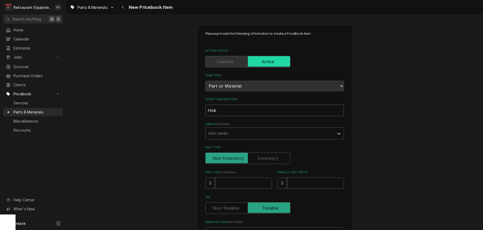
type textarea "x"
type input "Hobar"
type textarea "x"
type input "[GEOGRAPHIC_DATA]"
type textarea "x"
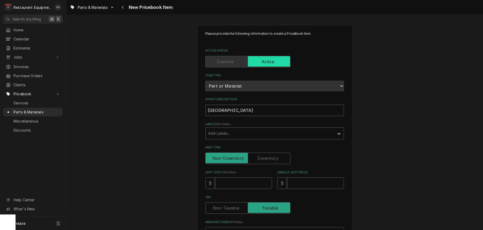
type input "[GEOGRAPHIC_DATA]"
type textarea "x"
type input "Hobart O"
type textarea "x"
type input "Hobart O-"
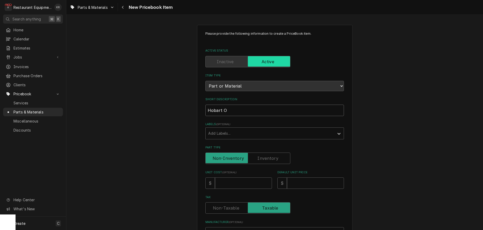
type textarea "x"
type input "Hobart O-R"
type textarea "x"
type input "Hobart O-Ri"
type textarea "x"
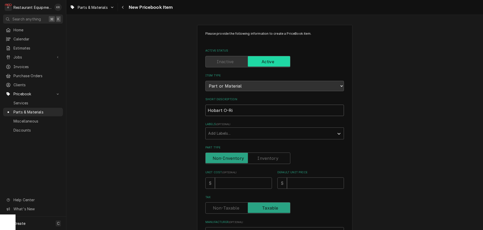
type input "Hobart O-Rin"
type textarea "x"
type input "Hobart O-Ring"
type textarea "x"
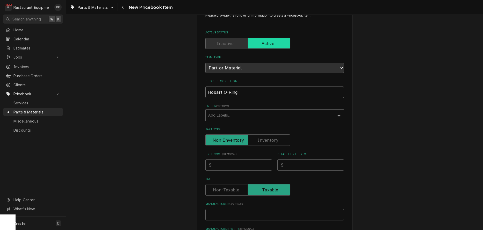
scroll to position [32, 0]
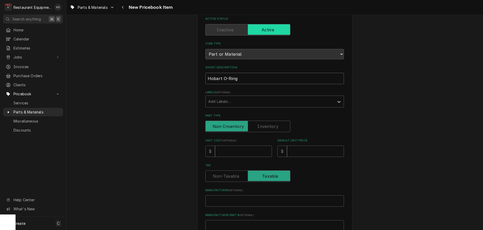
type input "Hobart O-Ring"
click at [241, 152] on input "Unit Cost ( optional )" at bounding box center [243, 151] width 57 height 11
type input "0"
type textarea "x"
type input "0.4"
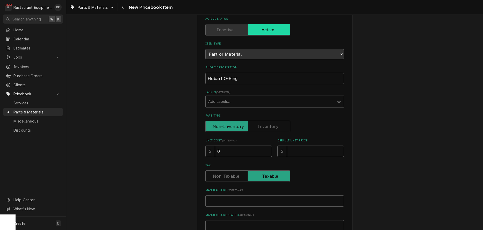
type textarea "x"
type input "0.44"
type textarea "x"
type input "0.44"
click at [309, 148] on input "Default Unit Price" at bounding box center [315, 151] width 57 height 11
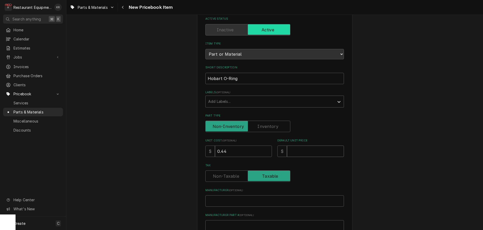
click at [300, 151] on input "Default Unit Price" at bounding box center [315, 151] width 57 height 11
type input "0"
type textarea "x"
type input "0.6"
type textarea "x"
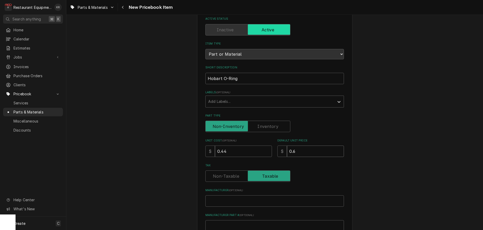
type input "0.67"
type textarea "x"
type input "0.67"
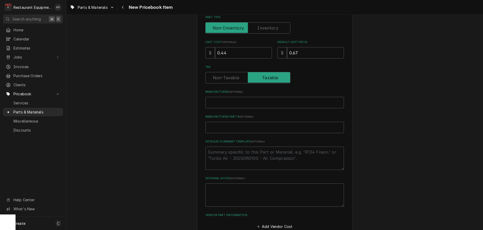
scroll to position [137, 0]
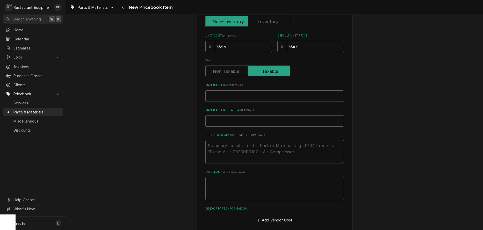
drag, startPoint x: 234, startPoint y: 90, endPoint x: 233, endPoint y: 93, distance: 3.2
click at [233, 90] on div "Manufacturer ( optional )" at bounding box center [274, 92] width 139 height 18
click at [233, 93] on input "Manufacturer ( optional )" at bounding box center [274, 95] width 139 height 11
type input "Hobart"
type textarea "x"
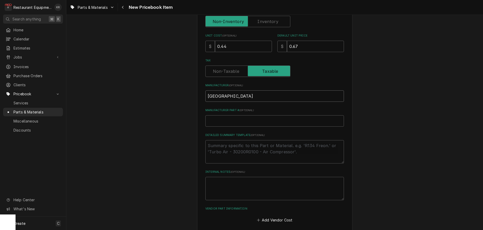
type input "Hobart"
click at [218, 119] on input "Manufacturer Part # ( optional )" at bounding box center [274, 120] width 139 height 11
type input "N"
type textarea "x"
type input "N/"
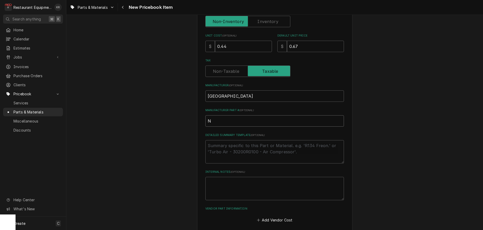
type textarea "x"
type input "N/a"
type textarea "x"
type input "N/"
type textarea "x"
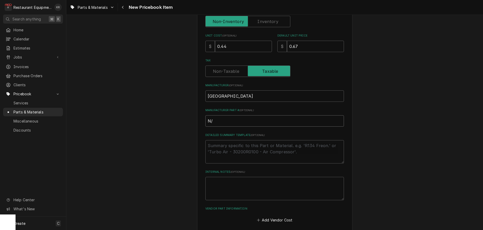
type input "N/A"
type textarea "x"
type input "N/A"
click at [276, 196] on textarea "Internal Notes ( optional )" at bounding box center [274, 188] width 139 height 23
click at [276, 216] on button "Add Vendor Cost" at bounding box center [275, 219] width 38 height 7
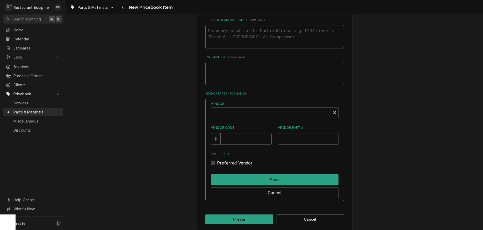
scroll to position [257, 0]
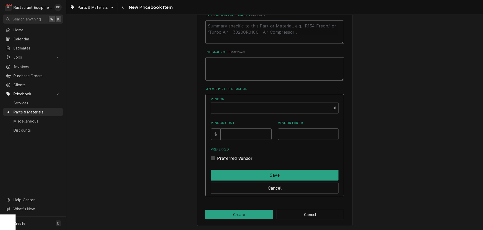
type textarea "x"
click at [247, 112] on div "Vendor" at bounding box center [275, 108] width 128 height 11
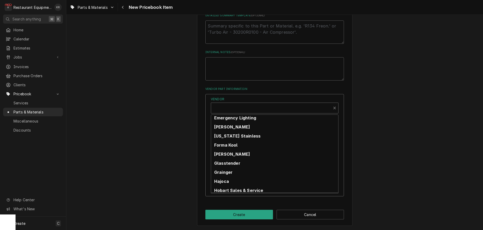
scroll to position [94, 0]
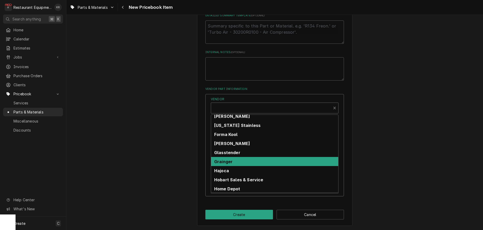
click at [226, 177] on strong "Hobart Sales & Service" at bounding box center [238, 179] width 49 height 5
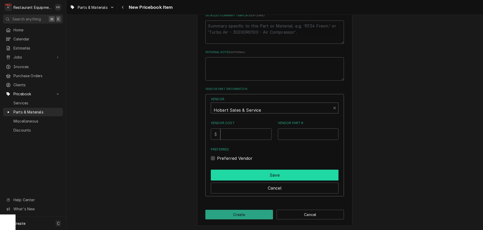
click at [232, 170] on button "Save" at bounding box center [275, 175] width 128 height 11
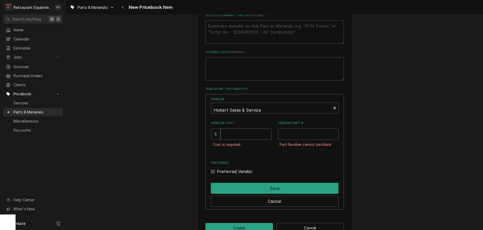
click at [240, 132] on input "Vendor Cost" at bounding box center [246, 134] width 51 height 11
click at [239, 135] on input "Vendor Cost" at bounding box center [246, 134] width 51 height 11
click at [235, 135] on input "Vendor Cost" at bounding box center [246, 134] width 51 height 11
type input "0.44"
type input "N/A"
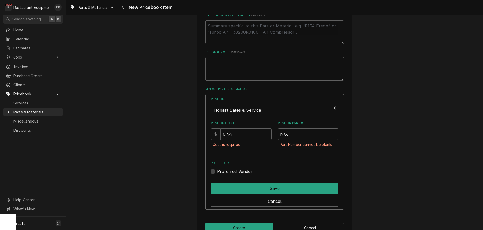
click at [220, 175] on label "Preferred Vendor" at bounding box center [235, 171] width 36 height 6
click at [220, 178] on input "Preferred" at bounding box center [281, 173] width 128 height 11
checkbox input "true"
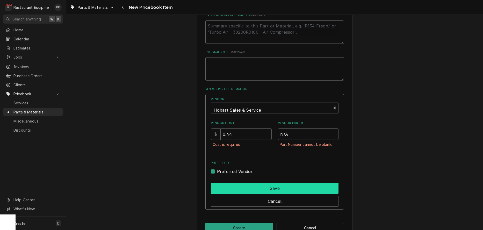
click at [246, 194] on button "Save" at bounding box center [275, 188] width 128 height 11
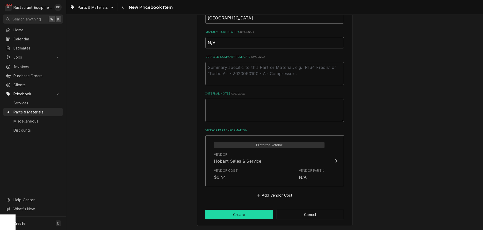
click at [242, 214] on button "Create" at bounding box center [239, 215] width 68 height 10
type textarea "x"
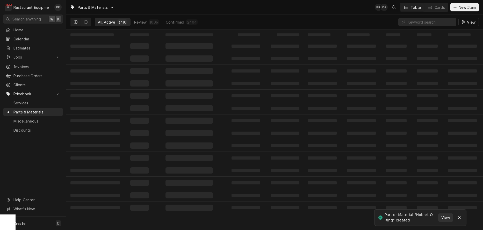
click at [462, 8] on span "New Item" at bounding box center [467, 7] width 19 height 5
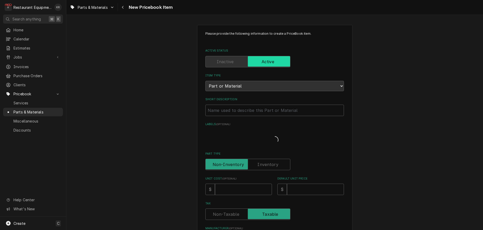
type textarea "x"
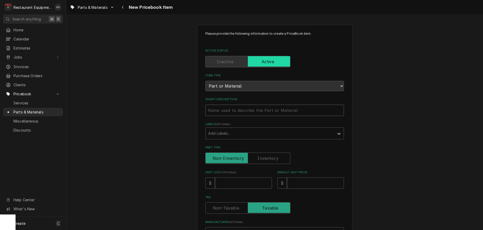
click at [239, 110] on input "Short Description" at bounding box center [274, 110] width 139 height 11
click at [96, 7] on span "Parts & Materials" at bounding box center [93, 7] width 30 height 5
click at [129, 8] on html "R Restaurant Equipment Diagnostics KR Search anything ⌘ K Home Calendar Estimat…" at bounding box center [241, 115] width 483 height 230
click at [122, 8] on div "Navigate back" at bounding box center [122, 7] width 5 height 5
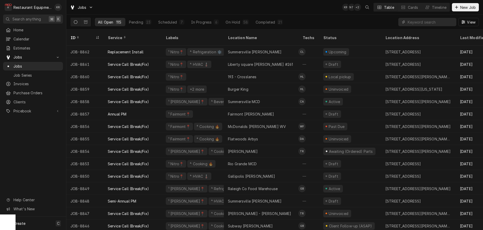
click at [423, 23] on input "Dynamic Content Wrapper" at bounding box center [431, 22] width 46 height 8
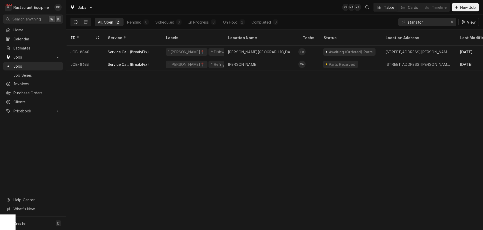
type input "stanafor"
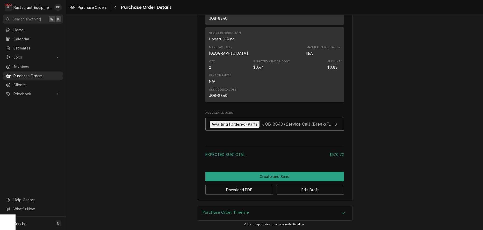
scroll to position [445, 0]
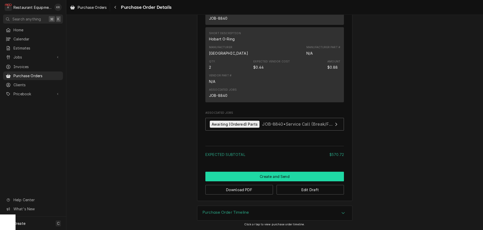
click at [267, 178] on button "Create and Send" at bounding box center [274, 177] width 139 height 10
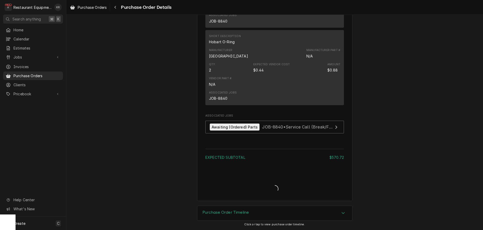
scroll to position [442, 0]
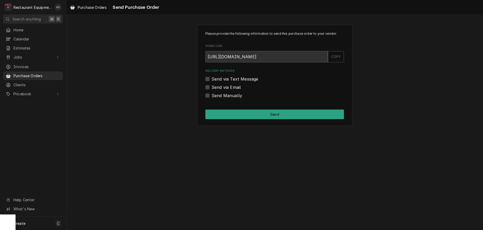
click at [212, 96] on label "Send Manually" at bounding box center [227, 96] width 31 height 6
click at [212, 96] on input "Send Manually" at bounding box center [281, 98] width 139 height 11
checkbox input "true"
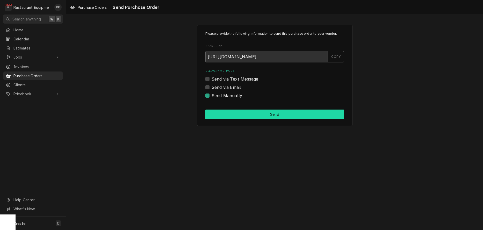
click at [229, 114] on button "Send" at bounding box center [274, 115] width 139 height 10
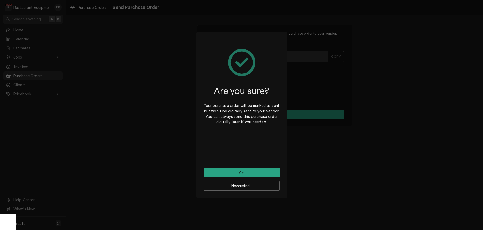
click at [236, 178] on div "Nevermind..." at bounding box center [242, 184] width 76 height 13
drag, startPoint x: 237, startPoint y: 176, endPoint x: 237, endPoint y: 173, distance: 3.0
click at [237, 176] on button "Yes" at bounding box center [242, 173] width 76 height 10
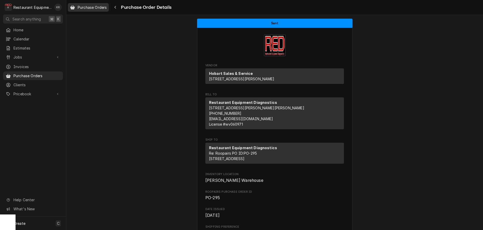
drag, startPoint x: 88, startPoint y: 7, endPoint x: 93, endPoint y: 7, distance: 4.9
click at [88, 7] on span "Purchase Orders" at bounding box center [92, 7] width 29 height 5
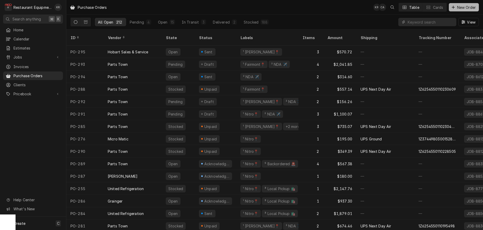
click at [457, 7] on span "New Order" at bounding box center [466, 7] width 21 height 5
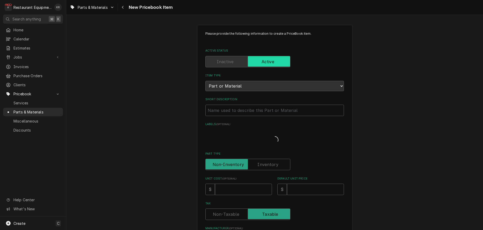
type textarea "x"
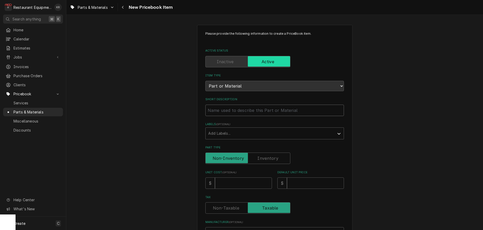
click at [229, 111] on input "Short Description" at bounding box center [274, 110] width 139 height 11
type input "E"
type textarea "x"
type input "Expa"
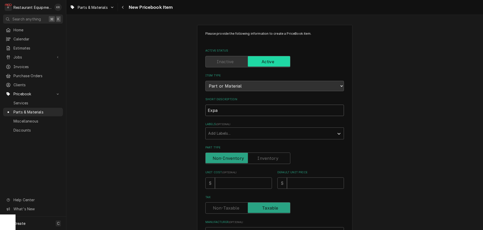
type textarea "x"
type input "Expan"
type textarea "x"
click at [229, 111] on input "Expan" at bounding box center [274, 110] width 139 height 11
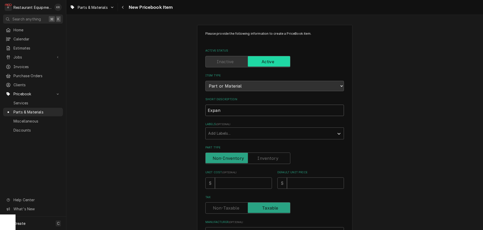
click at [223, 112] on input "Expan" at bounding box center [274, 110] width 139 height 11
type input "Expans"
type textarea "x"
type input "Expansi"
type textarea "x"
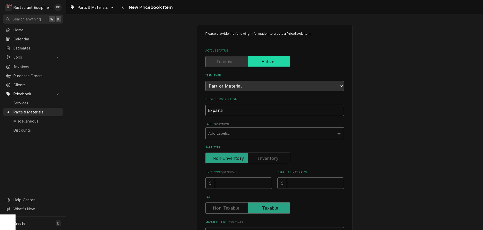
type input "Expansio"
type textarea "x"
type input "Expansion"
type textarea "x"
type input "Expansion"
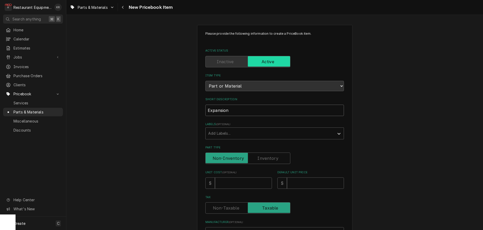
type textarea "x"
type input "Expansion V"
type textarea "x"
type input "Expansion Va"
type textarea "x"
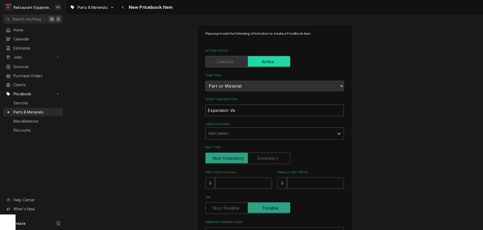
type input "Expansion Val"
type textarea "x"
type input "Expansion Valv"
type textarea "x"
type input "Expansion Valve"
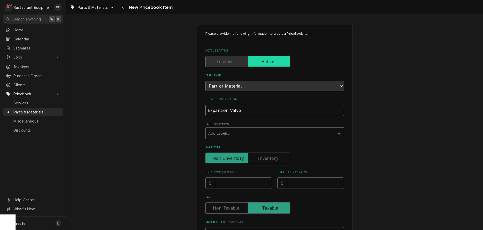
type textarea "x"
type input "Expansion Valve"
type input "1"
type textarea "x"
type input "11"
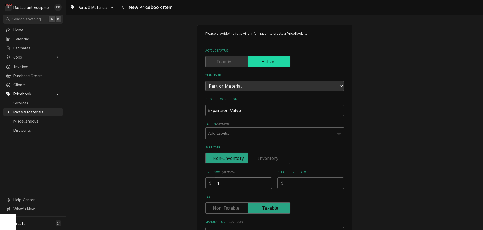
type textarea "x"
type input "119"
type textarea "x"
type input "119"
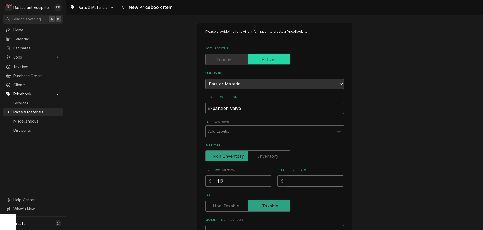
click at [296, 182] on input "Default Unit Price" at bounding box center [315, 180] width 57 height 11
type input "1"
type textarea "x"
type input "18"
type textarea "x"
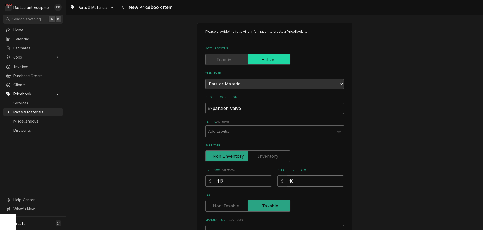
type input "181"
type textarea "x"
type input "181.9"
type textarea "x"
type input "181.96"
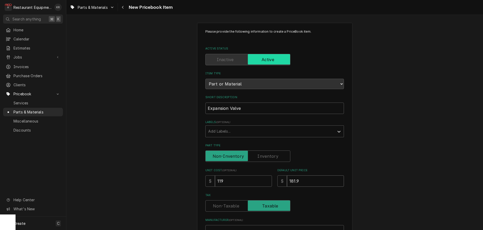
type textarea "x"
type input "181.96"
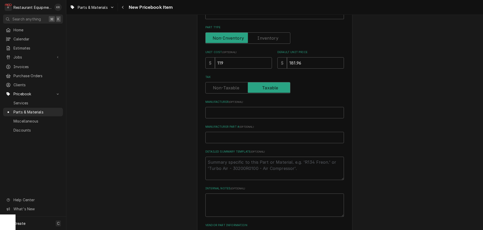
scroll to position [130, 0]
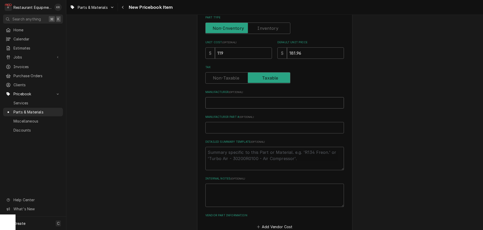
click at [230, 105] on input "Manufacturer ( optional )" at bounding box center [274, 102] width 139 height 11
type input "G"
type textarea "x"
type input "Gl"
type textarea "x"
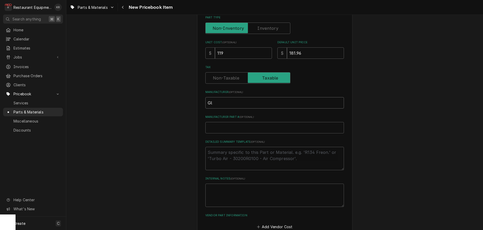
type input "Gla"
type textarea "x"
type input "Glas"
type textarea "x"
type input "Glast"
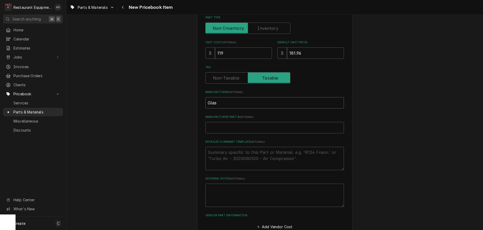
type textarea "x"
type input "Glaste"
type textarea "x"
type input "Glasten"
type textarea "x"
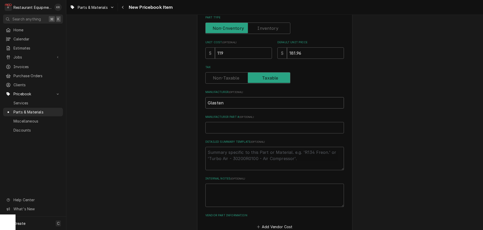
type input "Glastend"
type textarea "x"
type input "Glastende"
type textarea "x"
type input "Glastender"
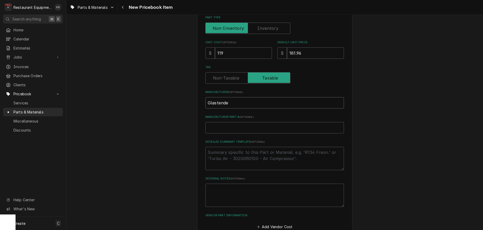
type textarea "x"
type input "Glastender"
type input "0"
type textarea "x"
type input "06"
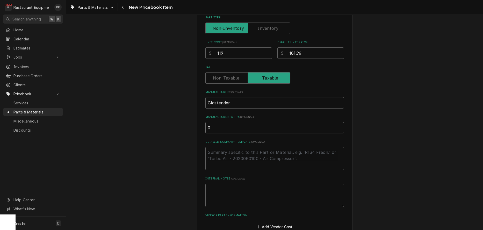
type textarea "x"
type input "060"
type textarea "x"
type input "0601"
type textarea "x"
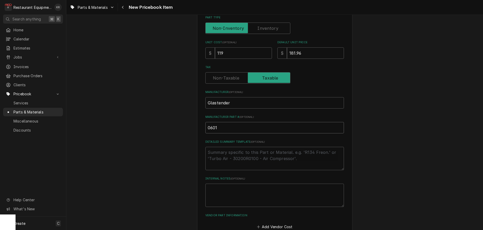
type input "06017"
type textarea "x"
type input "060173"
type textarea "x"
type input "0601735"
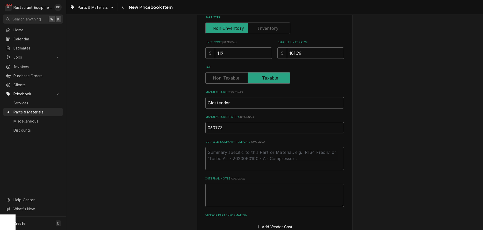
type textarea "x"
type input "06017359"
type textarea "x"
type input "0601735"
type textarea "x"
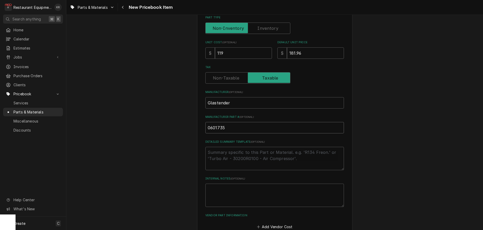
type input "06017356"
type textarea "x"
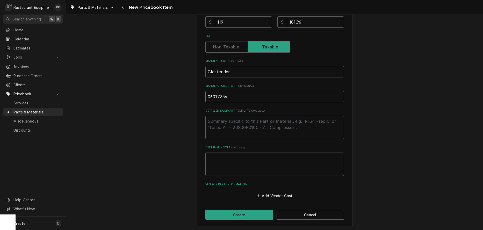
scroll to position [162, 0]
type input "06017356"
click at [279, 195] on button "Add Vendor Cost" at bounding box center [275, 195] width 38 height 7
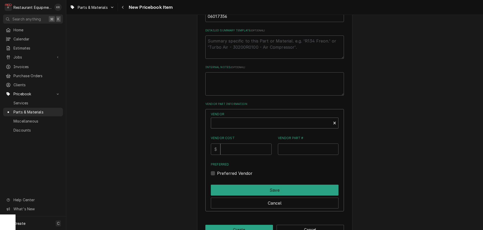
scroll to position [251, 0]
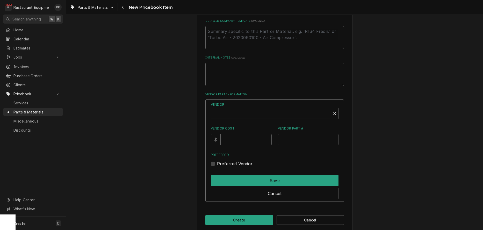
type textarea "x"
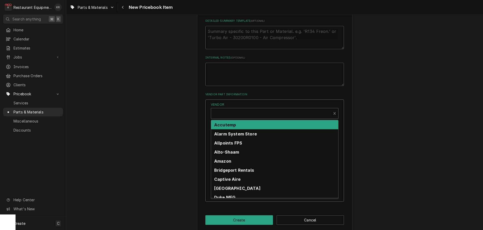
click at [236, 117] on div "Vendor" at bounding box center [271, 115] width 115 height 12
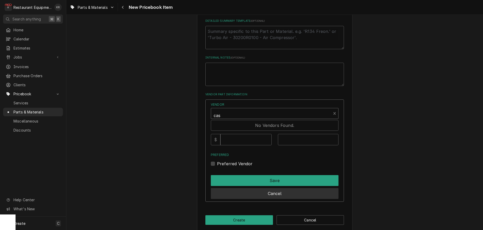
type input "cas"
click at [273, 194] on button "Cancel" at bounding box center [275, 193] width 128 height 11
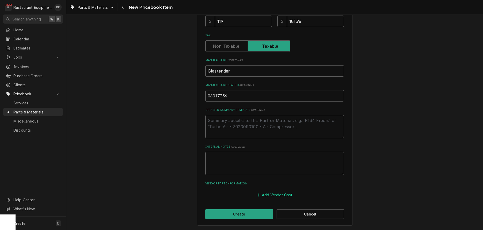
scroll to position [162, 0]
click at [280, 195] on button "Add Vendor Cost" at bounding box center [275, 195] width 38 height 7
type textarea "x"
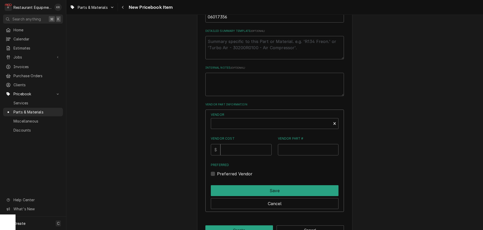
scroll to position [257, 0]
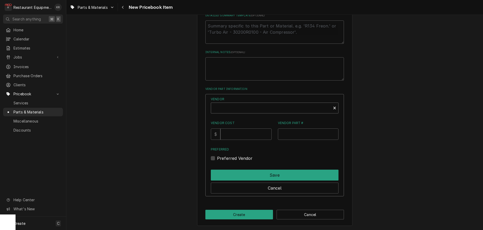
click at [234, 107] on div "Vendor" at bounding box center [271, 110] width 115 height 12
type input "cas"
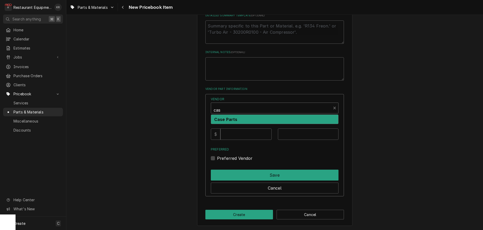
click at [233, 119] on strong "Case Parts" at bounding box center [225, 119] width 23 height 5
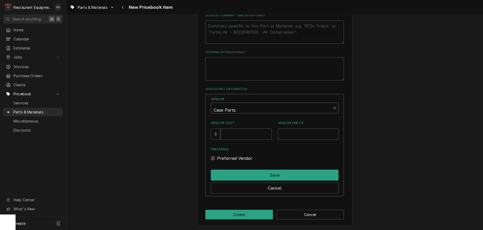
drag, startPoint x: 236, startPoint y: 142, endPoint x: 237, endPoint y: 139, distance: 2.9
click at [236, 141] on div "Vendor option [object Object], selected. Case Parts Vendor Cost $ Vendor Part #…" at bounding box center [275, 129] width 128 height 65
click at [237, 138] on input "Vendor Cost" at bounding box center [246, 134] width 51 height 11
type input "119"
type input "06017356"
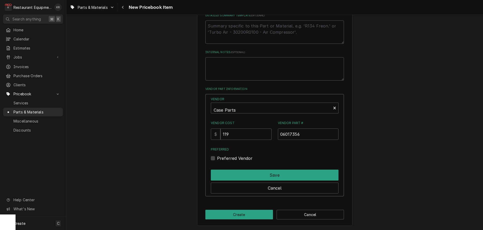
drag, startPoint x: 219, startPoint y: 158, endPoint x: 223, endPoint y: 172, distance: 15.0
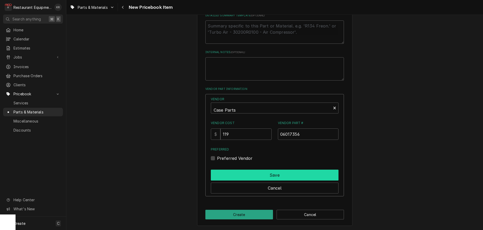
click at [219, 158] on label "Preferred Vendor" at bounding box center [235, 158] width 36 height 6
click at [219, 158] on input "Preferred" at bounding box center [281, 160] width 128 height 11
checkbox input "true"
click at [230, 171] on button "Save" at bounding box center [275, 175] width 128 height 11
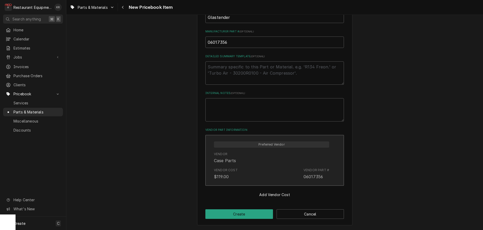
click at [266, 175] on div "Vendor Cost $119.00 Vendor Part # 06017356" at bounding box center [271, 174] width 115 height 16
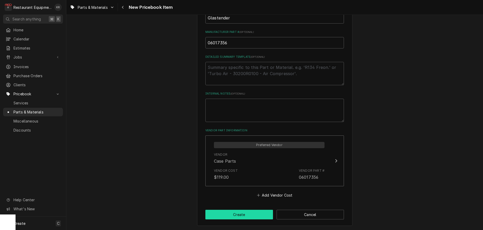
click at [247, 213] on button "Create" at bounding box center [239, 215] width 68 height 10
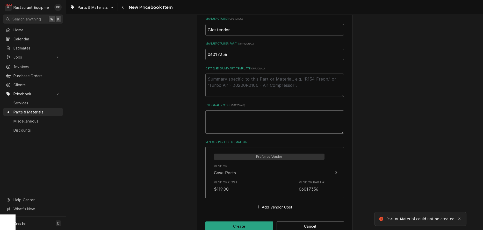
scroll to position [82, 0]
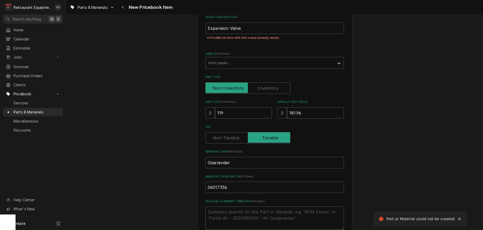
type textarea "x"
click at [245, 28] on input "Expansion Valve" at bounding box center [274, 28] width 139 height 11
type input "Expansion Valve"
type textarea "x"
type input "Expansion Valve (C"
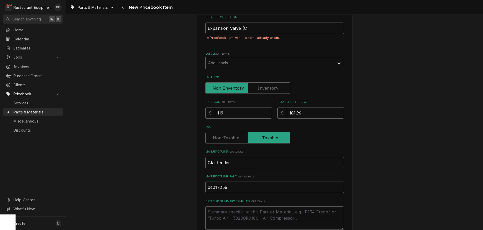
click at [283, 22] on div "Short Description Expansion Valve (C A PriceBook item with this name already ex…" at bounding box center [274, 30] width 139 height 30
click at [280, 25] on input "Expansion Valve (C" at bounding box center [274, 28] width 139 height 11
click at [262, 30] on input "Expansion Valve (C" at bounding box center [274, 28] width 139 height 11
click at [254, 29] on input "Expansion Valve (C" at bounding box center [274, 28] width 139 height 11
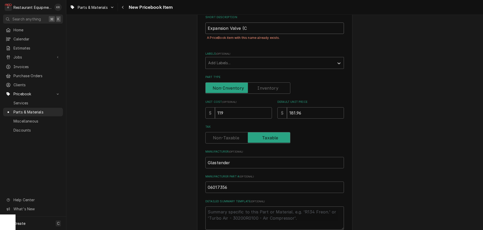
type textarea "x"
type input "Expansion Valve (Ca"
type textarea "x"
type input "Expansion Valve (Cas"
type textarea "x"
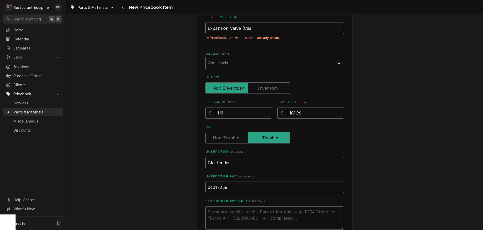
type input "Expansion Valve (Case"
type textarea "x"
type input "Expansion Valve (Case)"
type textarea "x"
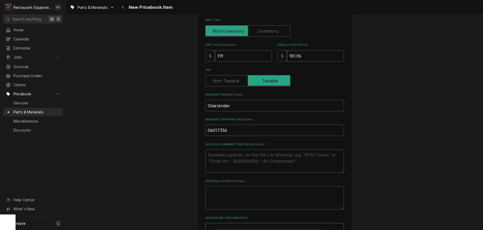
scroll to position [168, 0]
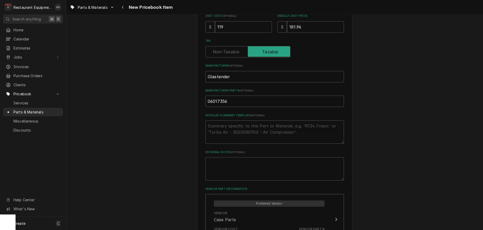
type input "Expansion Valve (Case)"
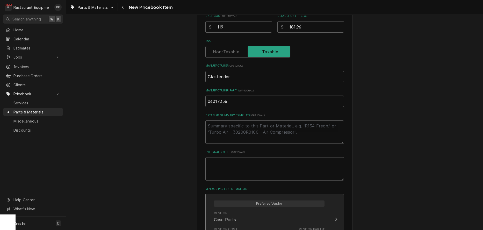
click at [239, 215] on div "Please provide the following information to create a PriceBook item. Active Sta…" at bounding box center [274, 60] width 139 height 394
click at [239, 58] on input "Tax" at bounding box center [248, 51] width 80 height 11
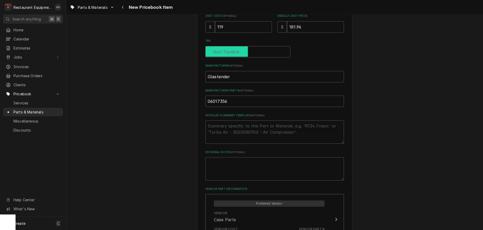
checkbox input "false"
click at [249, 57] on div "Tax" at bounding box center [274, 48] width 139 height 18
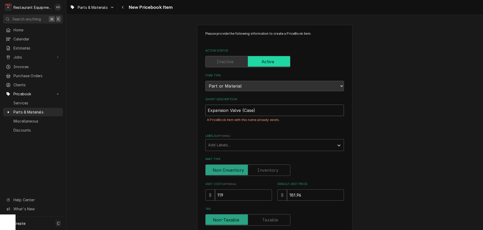
click at [271, 111] on input "Expansion Valve (Case)" at bounding box center [274, 110] width 139 height 11
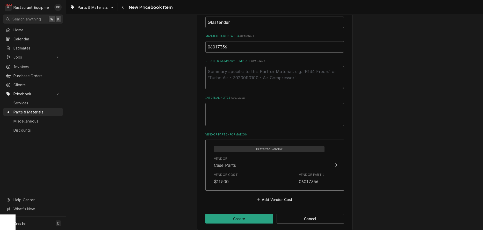
scroll to position [227, 0]
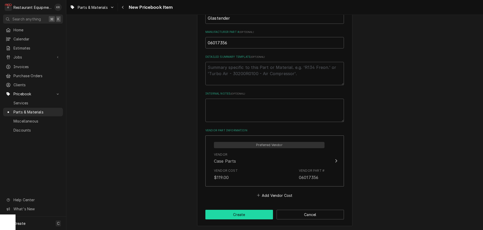
click at [241, 213] on button "Create" at bounding box center [239, 215] width 68 height 10
click at [264, 110] on textarea "Internal Notes ( optional )" at bounding box center [274, 110] width 139 height 23
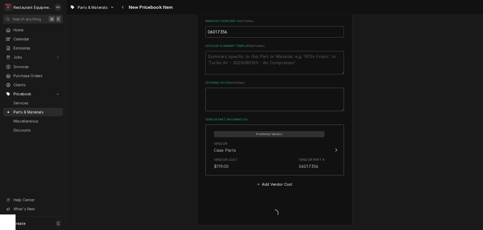
scroll to position [0, 0]
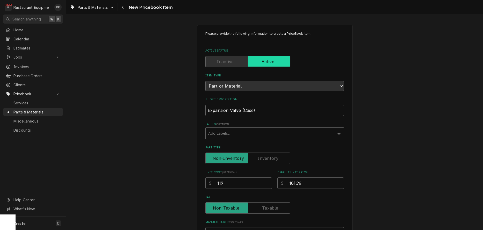
type textarea "x"
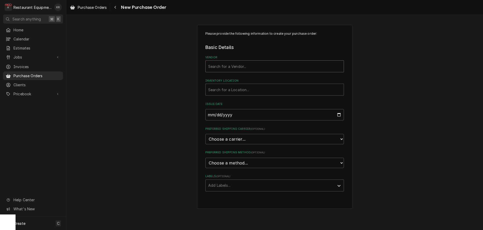
click at [253, 68] on div "Vendor" at bounding box center [274, 66] width 133 height 9
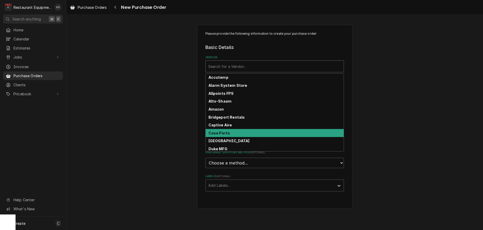
click at [230, 136] on div "Case Parts" at bounding box center [275, 133] width 138 height 8
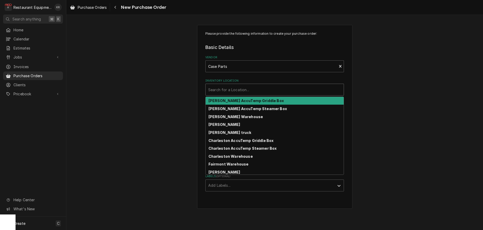
click at [221, 88] on div "Inventory Location" at bounding box center [274, 89] width 133 height 9
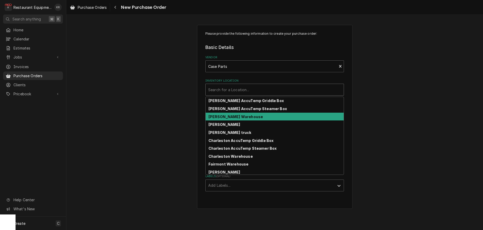
click at [237, 116] on strong "Beckley Warehouse" at bounding box center [236, 117] width 55 height 4
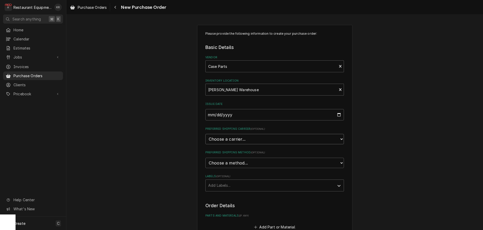
click at [205, 134] on select "Choose a carrier... U.S. Postal Service Stamps.com FedEx UPS DHL Express DHL EC…" at bounding box center [274, 139] width 139 height 10
select select "4"
click option "UPS" at bounding box center [0, 0] width 0 height 0
type textarea "x"
click at [223, 166] on fieldset "Basic Details Vendor Case Parts Inventory Location Beckley Warehouse Issue Date…" at bounding box center [274, 117] width 139 height 147
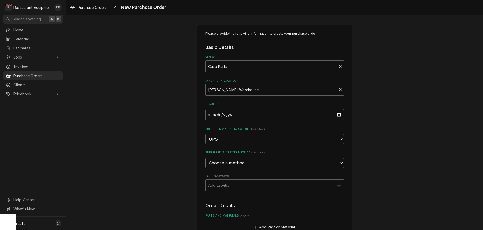
select select "1"
click option "Ground" at bounding box center [0, 0] width 0 height 0
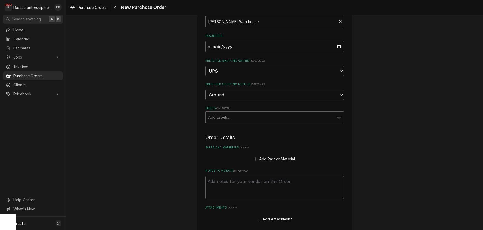
scroll to position [90, 0]
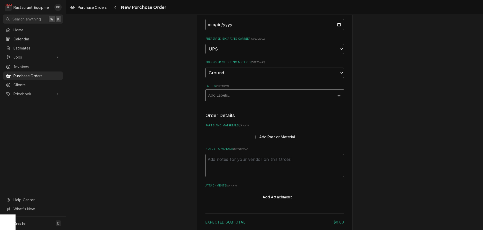
click at [237, 97] on div "Labels" at bounding box center [270, 95] width 124 height 9
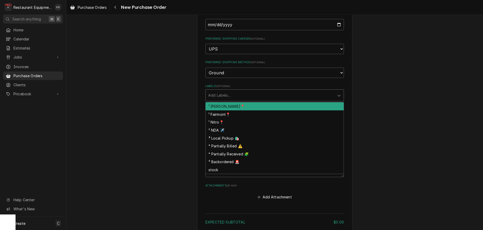
click at [237, 104] on div "¹ [PERSON_NAME]📍" at bounding box center [275, 106] width 138 height 8
type textarea "x"
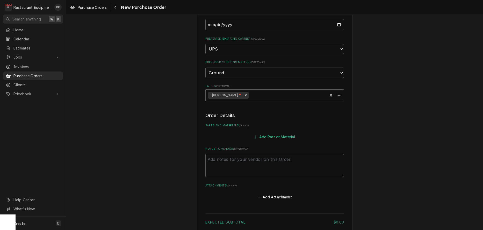
click at [276, 137] on button "Add Part or Material" at bounding box center [274, 136] width 43 height 7
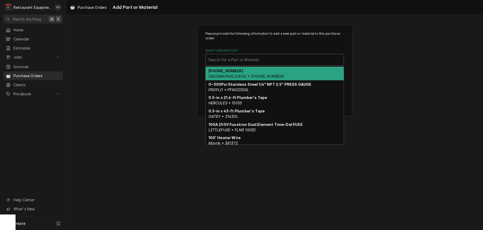
click at [242, 62] on div "Short Description" at bounding box center [274, 59] width 133 height 9
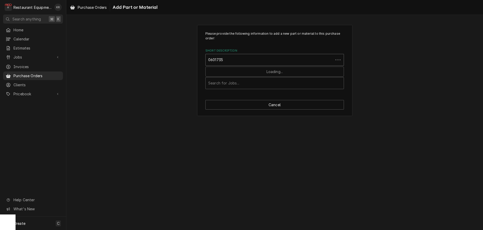
type input "06017356"
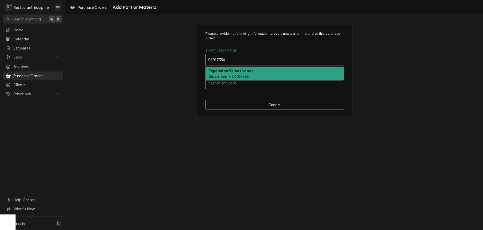
click at [237, 69] on strong "Expansion Valve (Case)" at bounding box center [231, 71] width 45 height 4
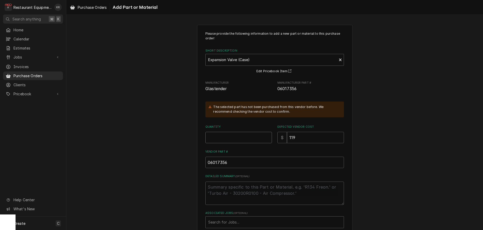
click at [220, 134] on input "Quantity" at bounding box center [238, 137] width 67 height 11
type textarea "x"
type input "1"
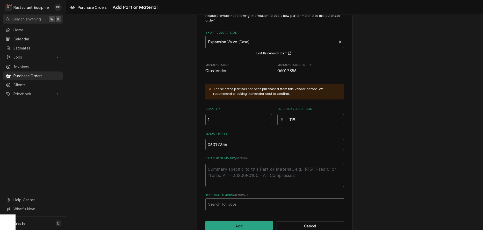
scroll to position [30, 0]
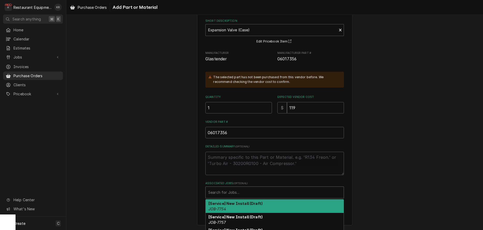
click at [225, 192] on div "Associated Jobs" at bounding box center [274, 192] width 133 height 9
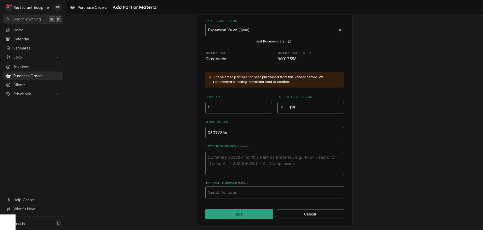
click at [226, 193] on div "Associated Jobs" at bounding box center [274, 192] width 133 height 9
type input "8432"
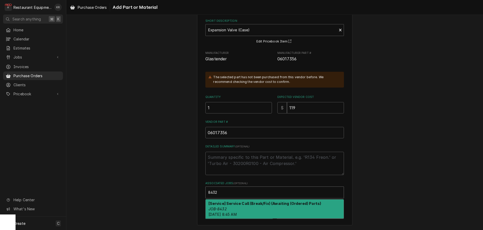
click at [227, 206] on div "[Service] Service Call (Break/Fix) (Awaiting (Ordered) Parts) JOB-8432 Wed, Sep…" at bounding box center [275, 209] width 138 height 19
type textarea "x"
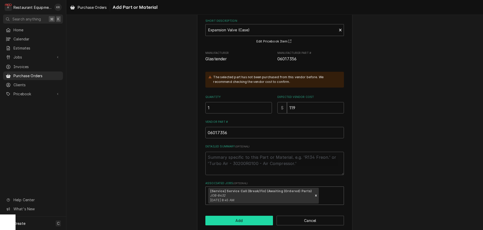
click at [231, 218] on button "Add" at bounding box center [239, 221] width 68 height 10
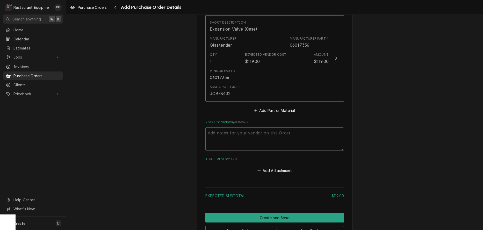
scroll to position [221, 0]
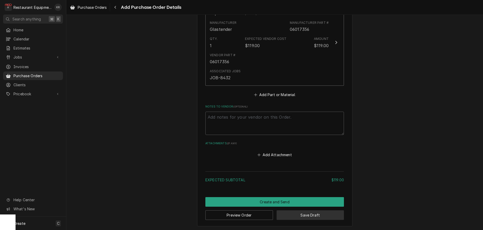
click at [304, 216] on button "Save Draft" at bounding box center [311, 215] width 68 height 10
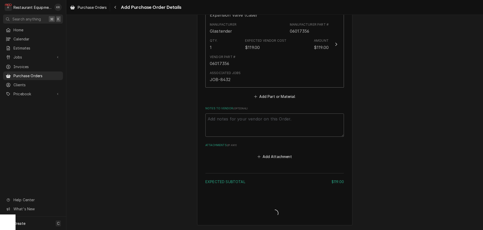
scroll to position [218, 0]
type textarea "x"
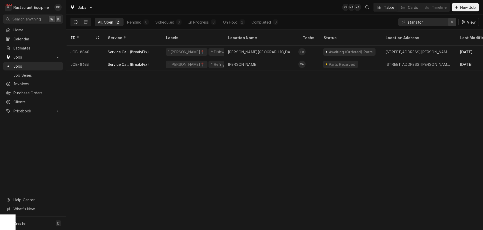
click at [451, 22] on div "Erase input" at bounding box center [452, 21] width 5 height 5
click at [451, 22] on input "Dynamic Content Wrapper" at bounding box center [432, 22] width 49 height 8
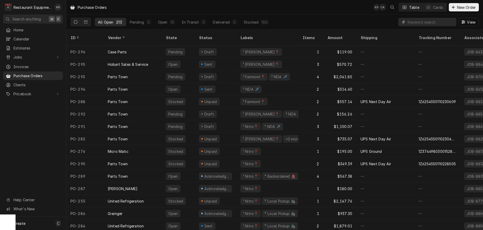
click at [424, 22] on input "Dynamic Content Wrapper" at bounding box center [431, 22] width 46 height 8
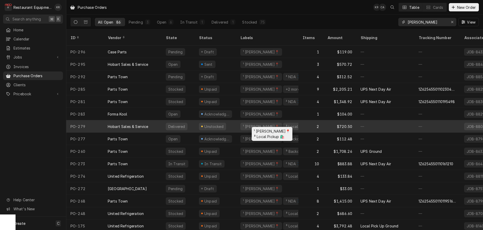
type input "[PERSON_NAME]"
click at [249, 124] on div "¹ [PERSON_NAME]📍" at bounding box center [262, 126] width 38 height 5
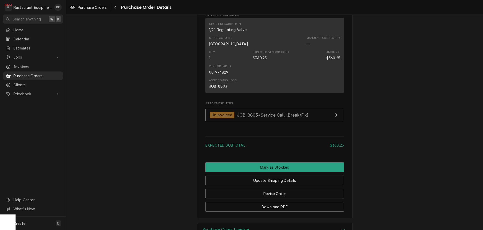
scroll to position [366, 0]
click at [115, 5] on div "Navigate back" at bounding box center [115, 7] width 5 height 5
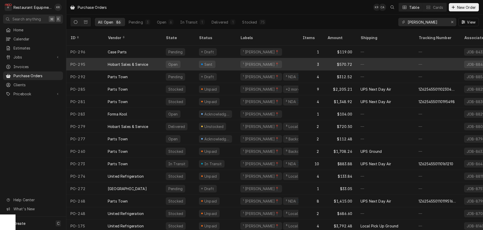
click at [214, 61] on div "Sent" at bounding box center [207, 65] width 17 height 8
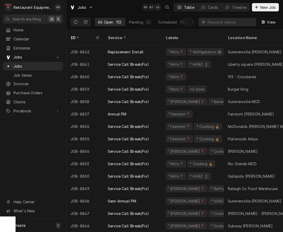
click at [30, 47] on span "Estimates" at bounding box center [36, 47] width 47 height 5
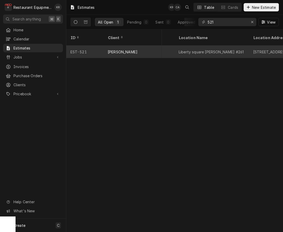
scroll to position [0, 124]
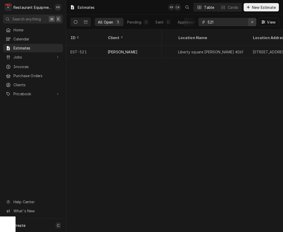
click at [253, 21] on icon "Erase input" at bounding box center [252, 22] width 2 height 2
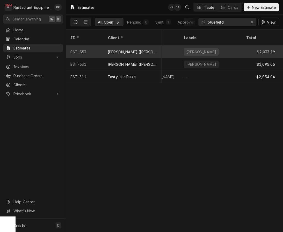
scroll to position [0, 261]
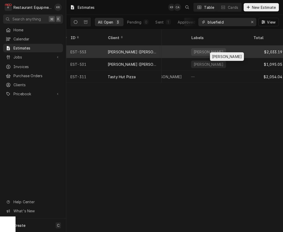
type input "bluefield"
click at [209, 48] on div "beckley" at bounding box center [218, 52] width 62 height 12
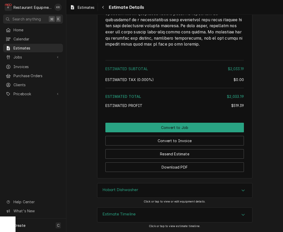
scroll to position [904, 0]
click at [126, 213] on h3 "Estimate Timeline" at bounding box center [119, 214] width 33 height 5
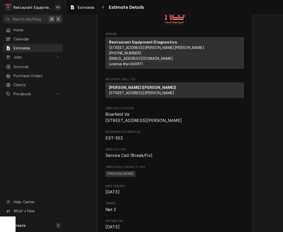
scroll to position [0, 0]
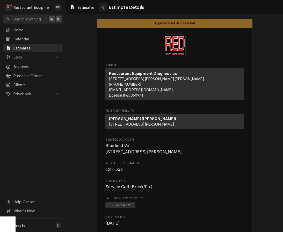
click at [104, 6] on icon "Navigate back" at bounding box center [103, 7] width 2 height 4
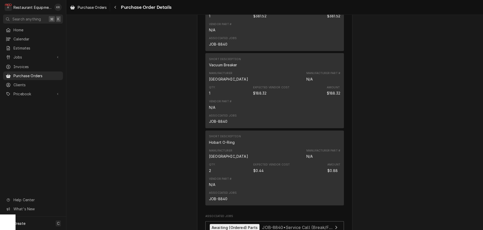
scroll to position [347, 0]
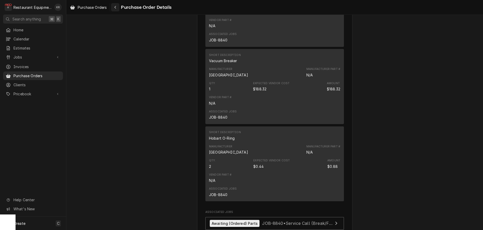
click at [117, 7] on icon "Navigate back" at bounding box center [115, 7] width 2 height 4
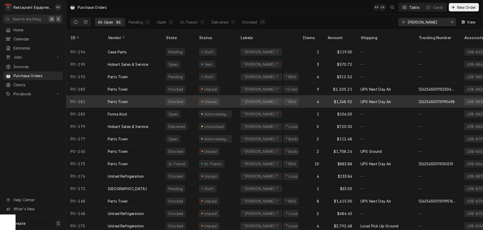
scroll to position [0, 0]
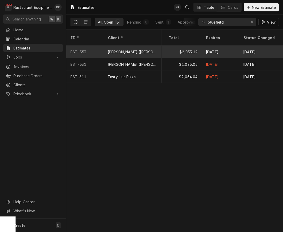
scroll to position [0, 347]
click at [187, 46] on div "$2,033.19" at bounding box center [181, 52] width 37 height 12
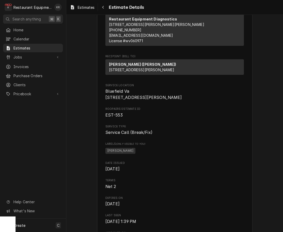
scroll to position [53, 0]
